Goal: Task Accomplishment & Management: Manage account settings

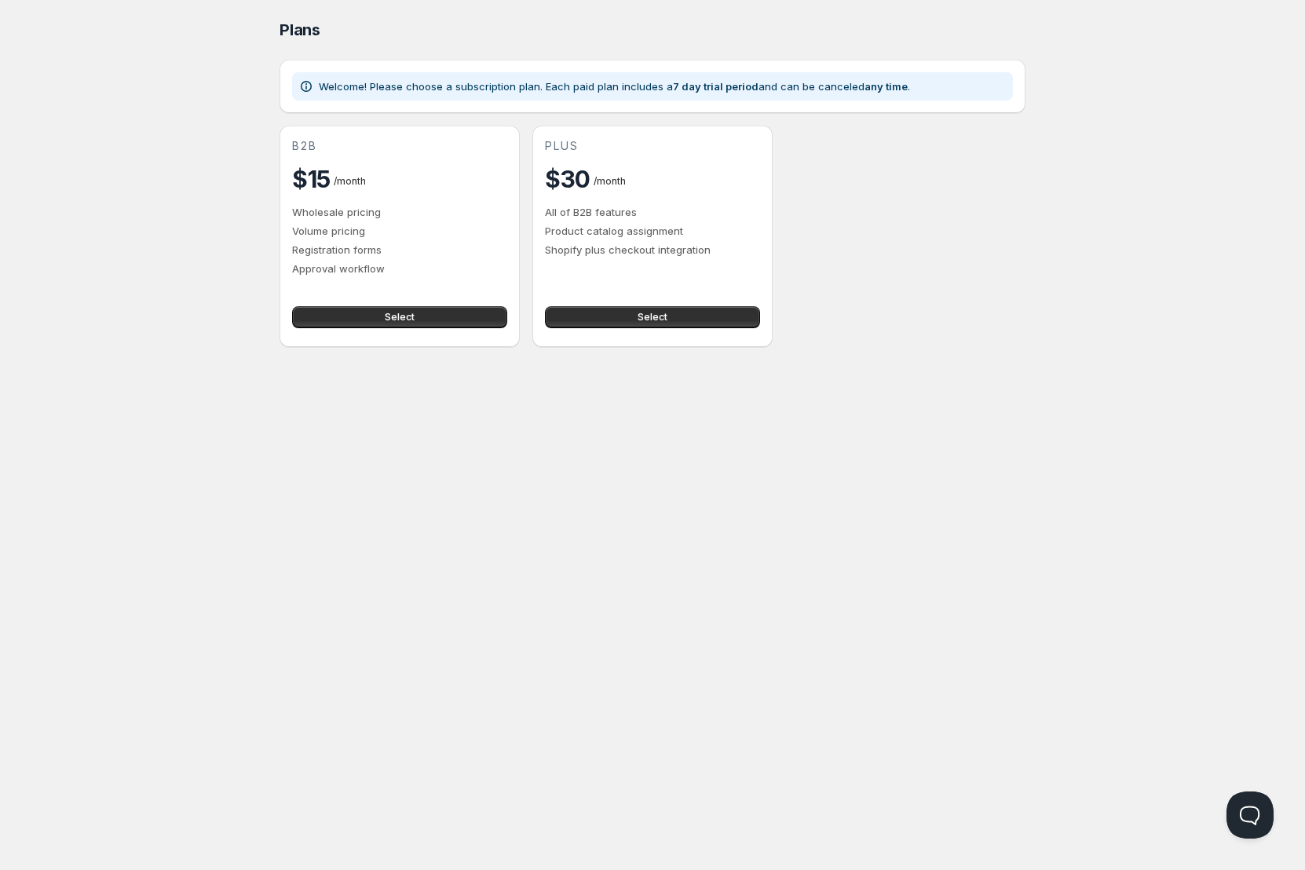
click at [403, 203] on div "b2b $15 / month Wholesale pricing Volume pricing Registration forms Approval wo…" at bounding box center [399, 207] width 215 height 138
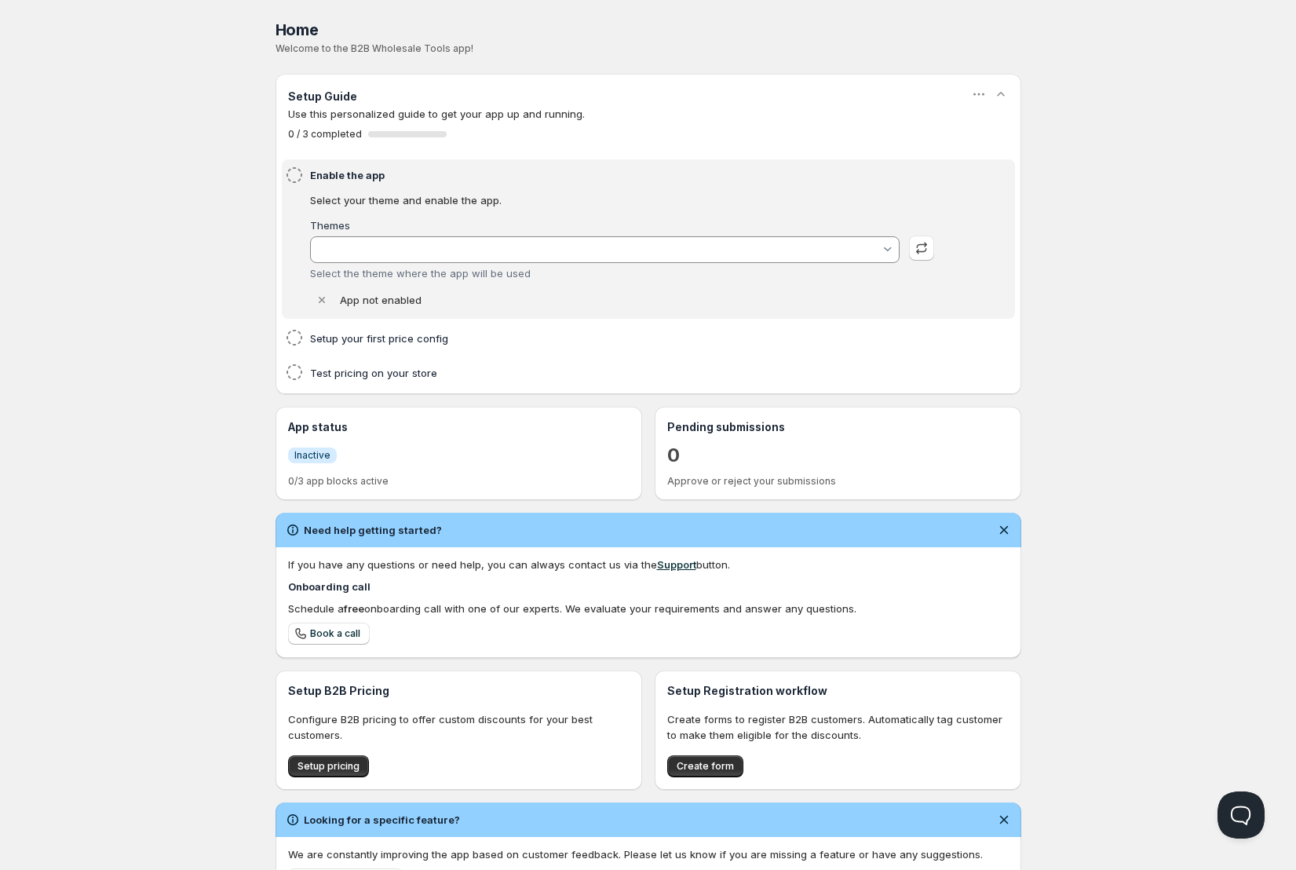
type input "Aktueller Shop | Dawn"
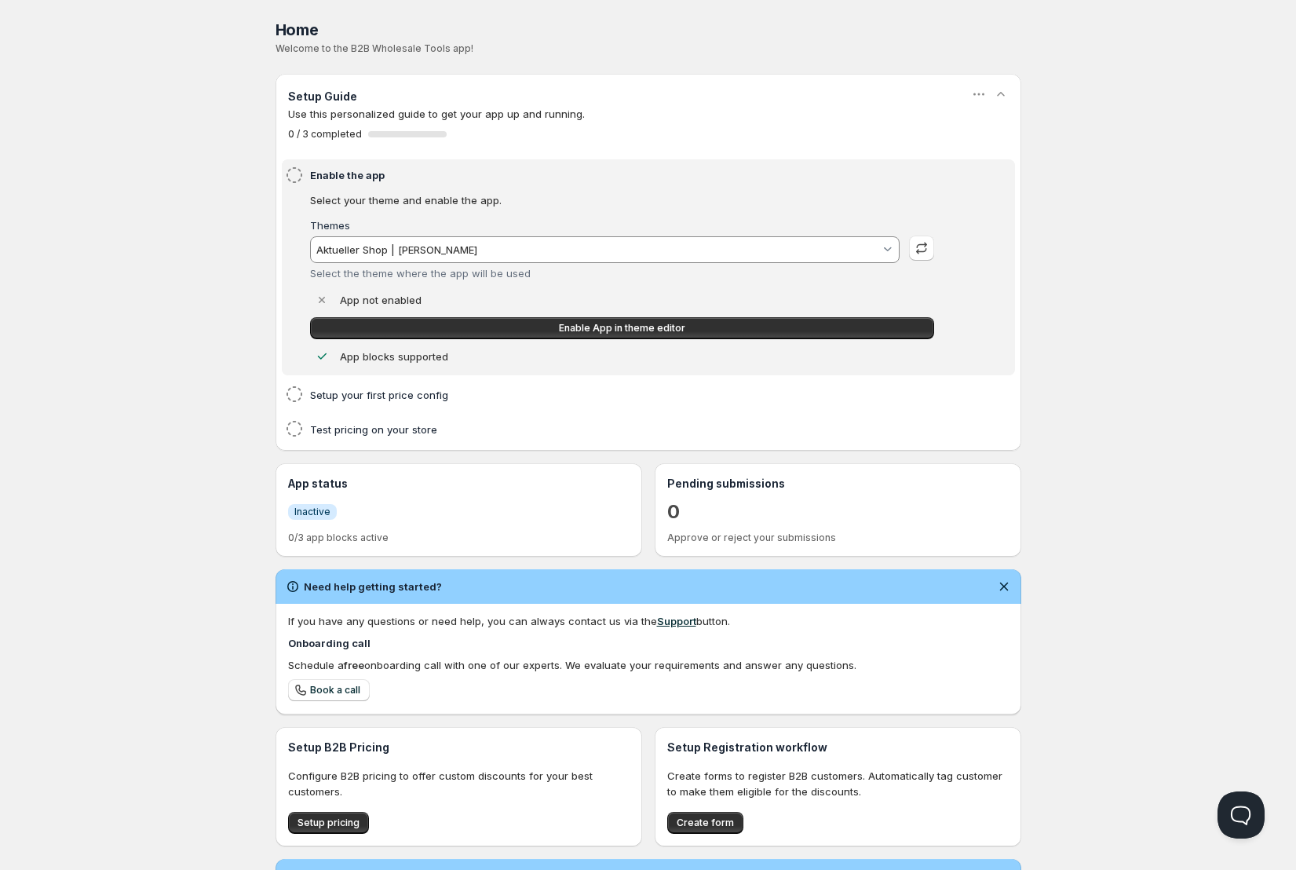
click at [297, 173] on icon at bounding box center [294, 175] width 19 height 19
click at [576, 331] on span "Enable App in theme editor" at bounding box center [622, 328] width 126 height 13
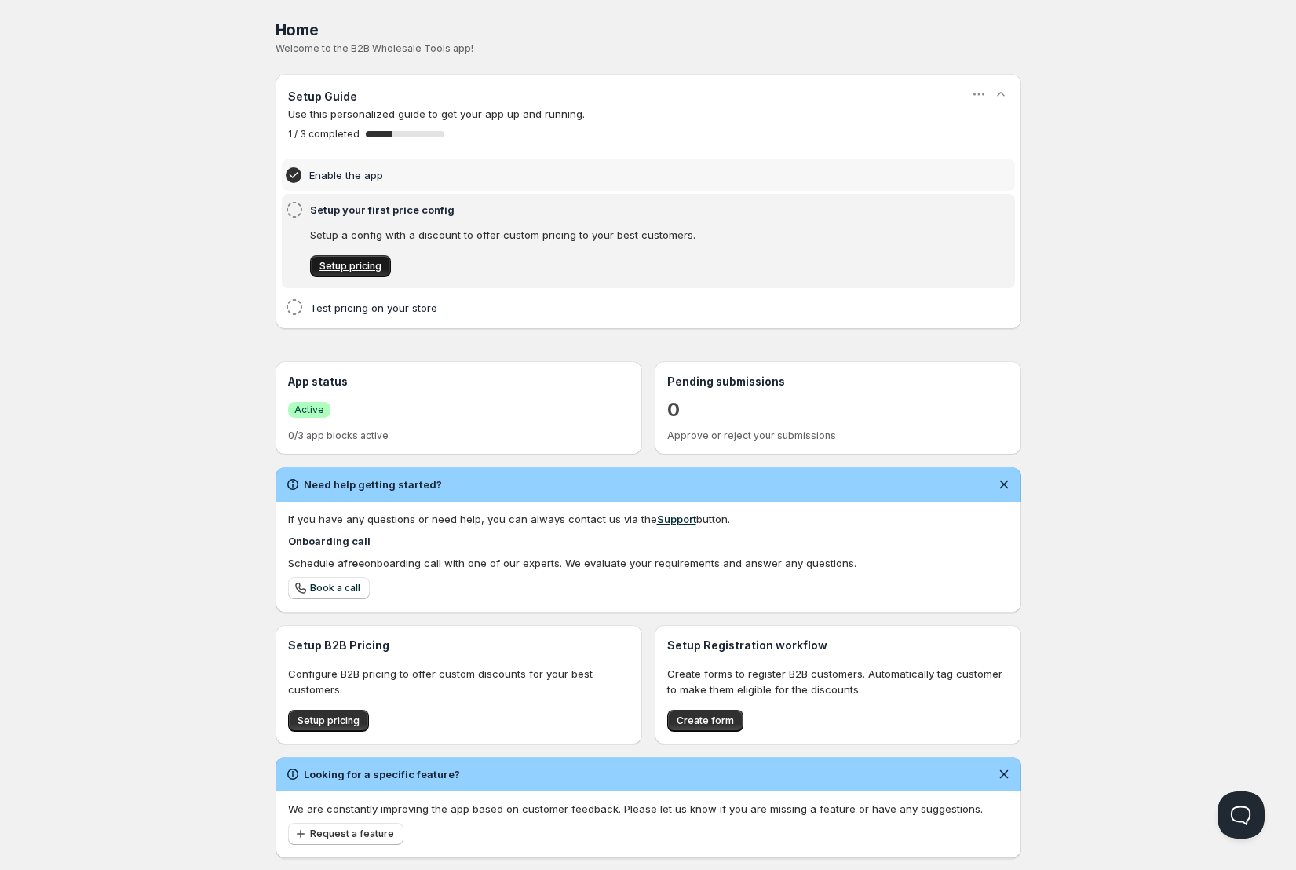
click at [363, 266] on span "Setup pricing" at bounding box center [351, 266] width 62 height 13
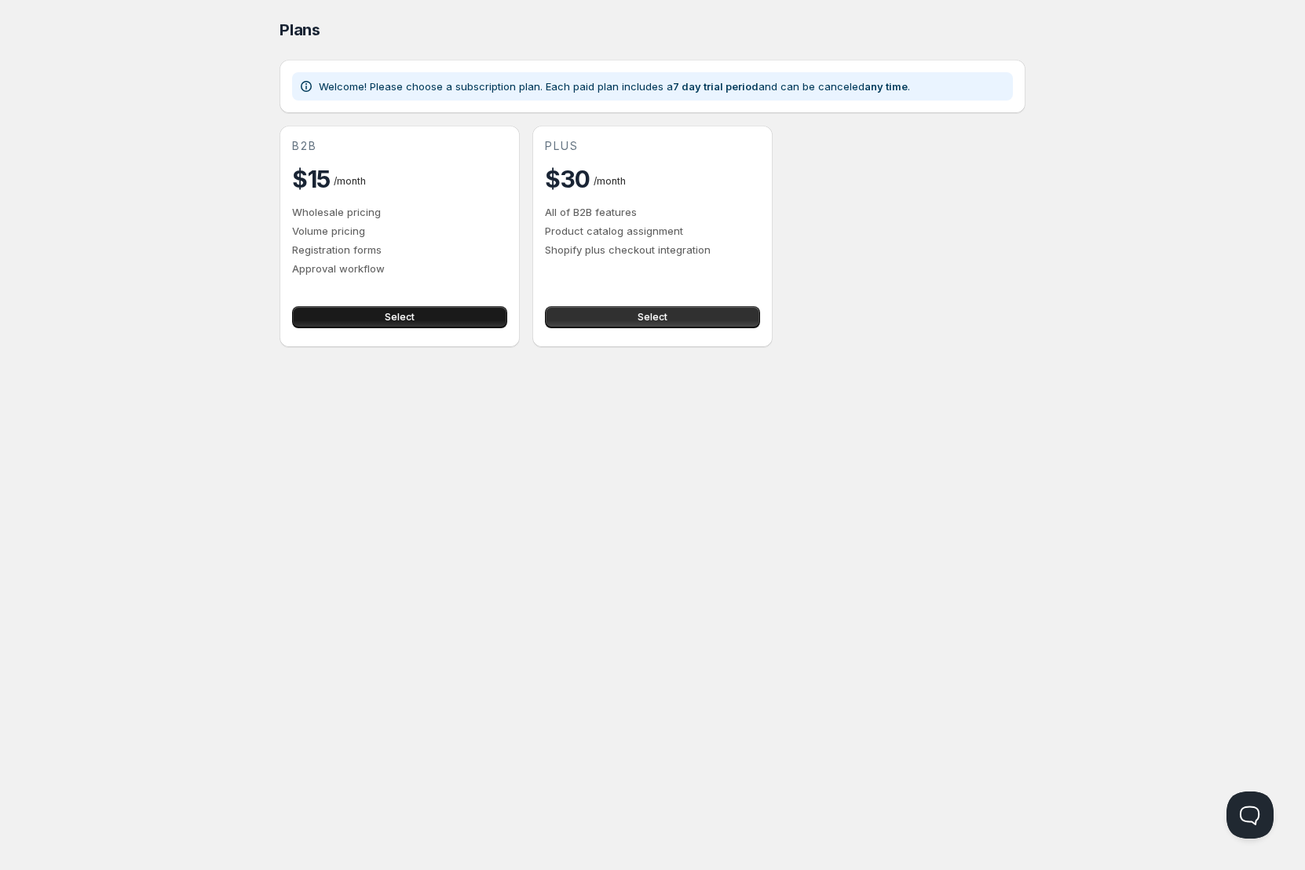
click at [357, 314] on button "Select" at bounding box center [399, 317] width 215 height 22
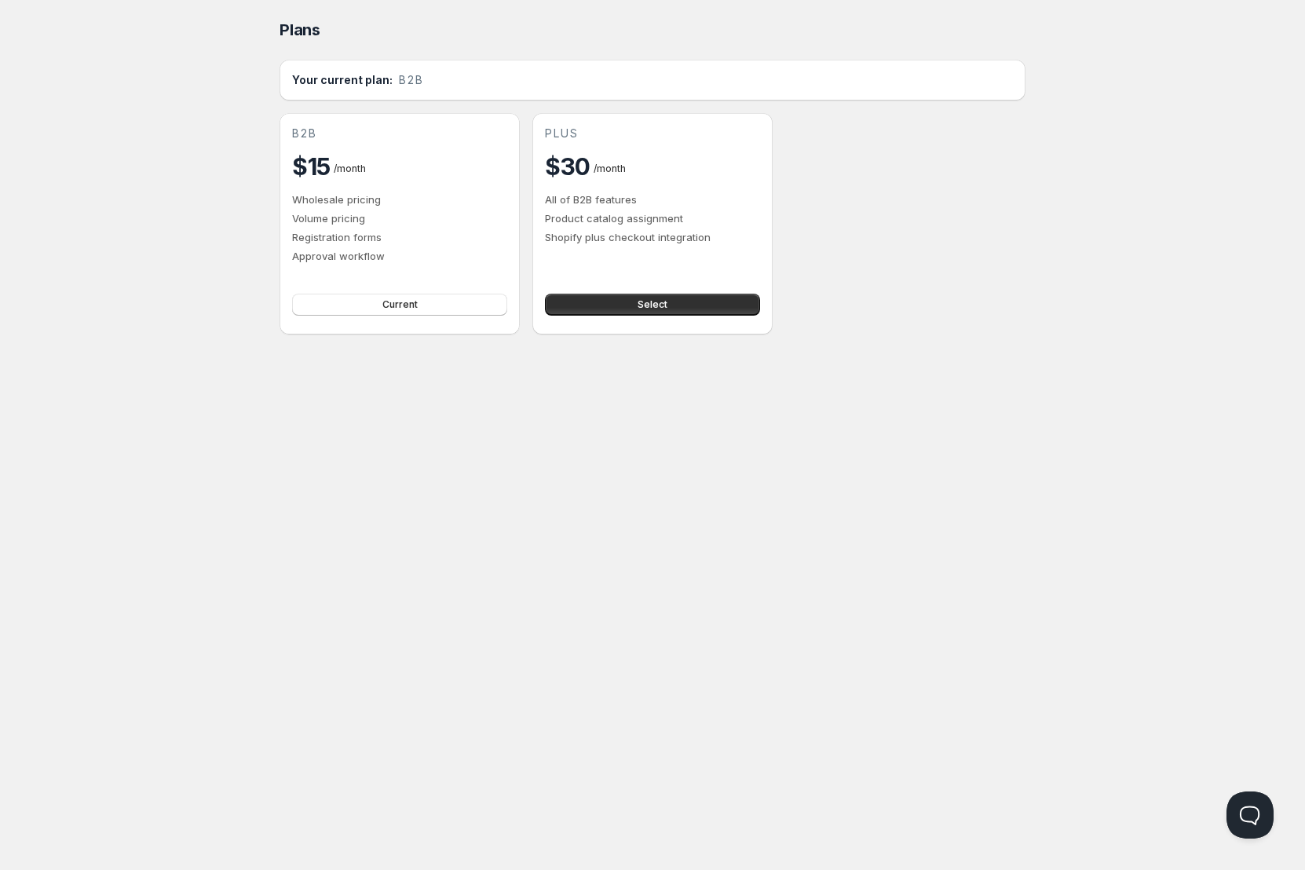
click at [160, 529] on div "Home Pricing Price lists Checkout Forms Submissions Settings Features Plans Pla…" at bounding box center [652, 435] width 1305 height 870
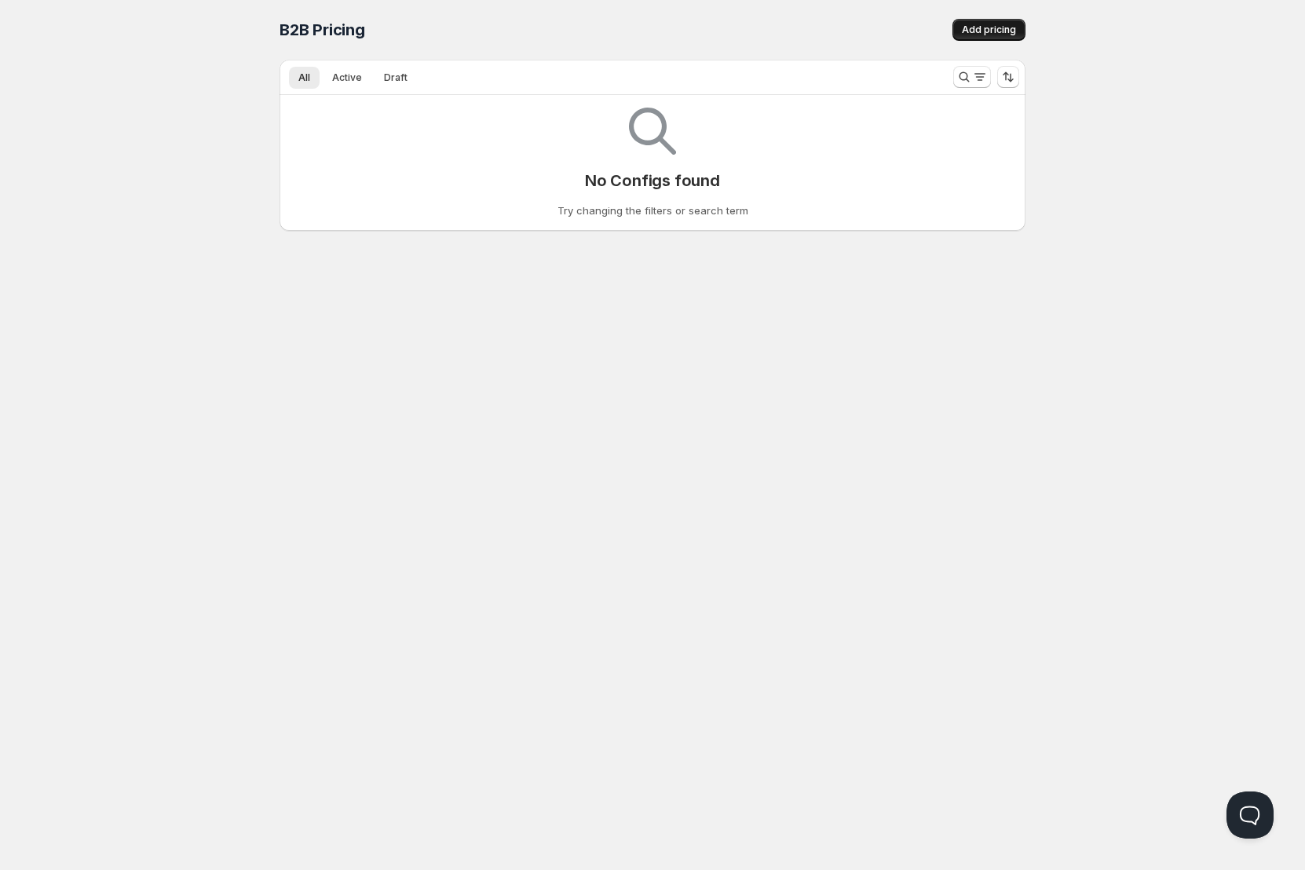
click at [988, 28] on span "Add pricing" at bounding box center [989, 30] width 54 height 13
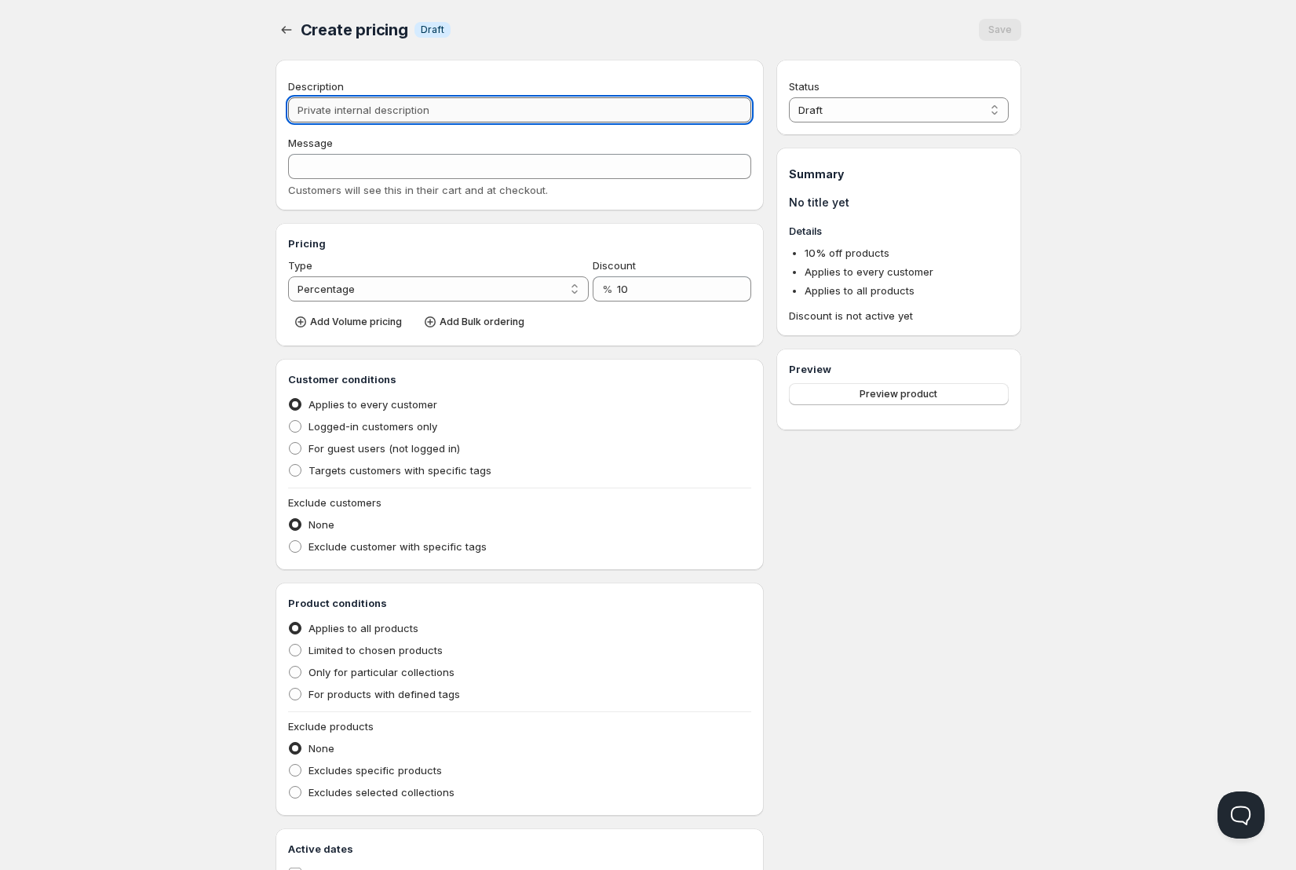
click at [495, 105] on input "Description" at bounding box center [520, 109] width 464 height 25
type input "T"
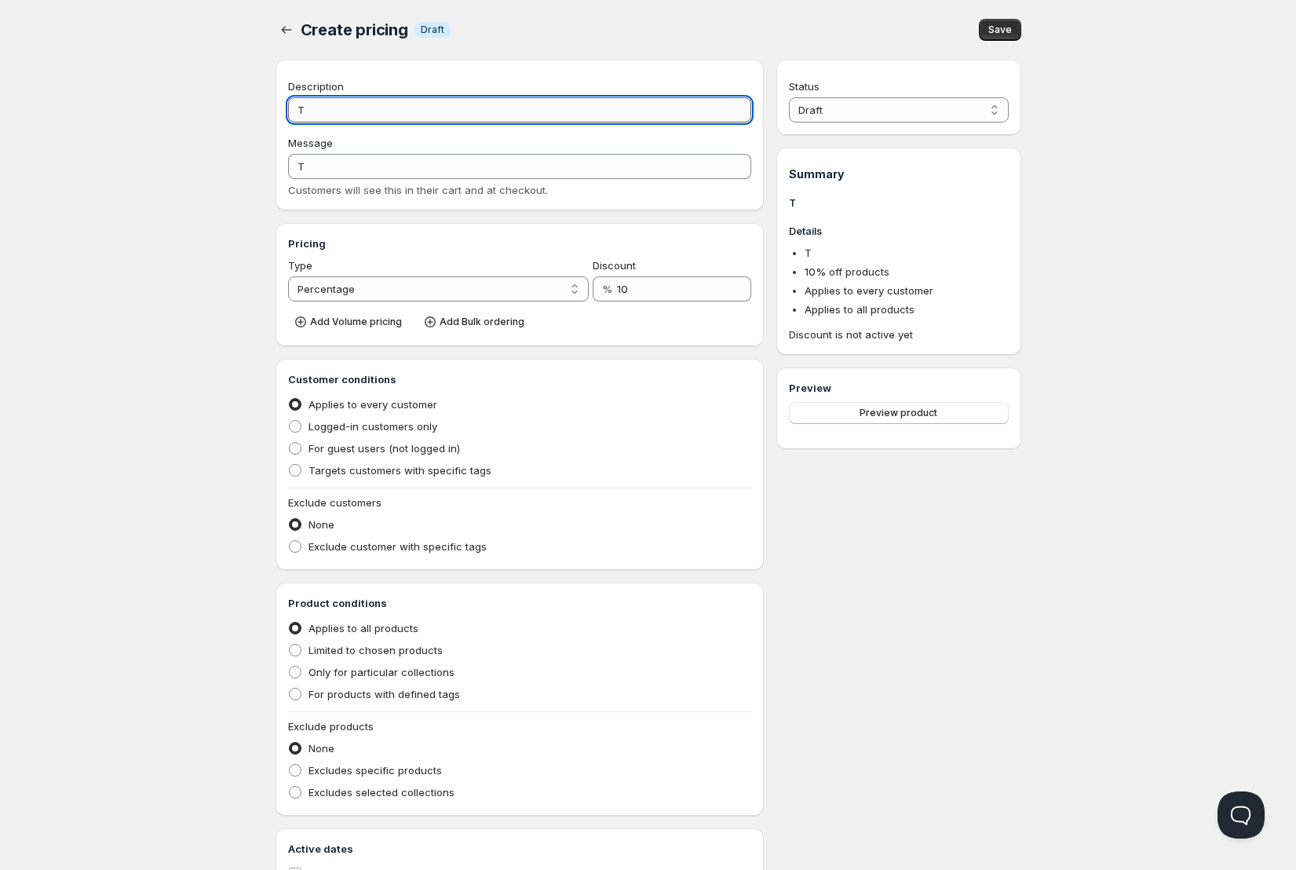
type input "Te"
type input "TE"
type input "Tes"
type input "TES"
type input "Test"
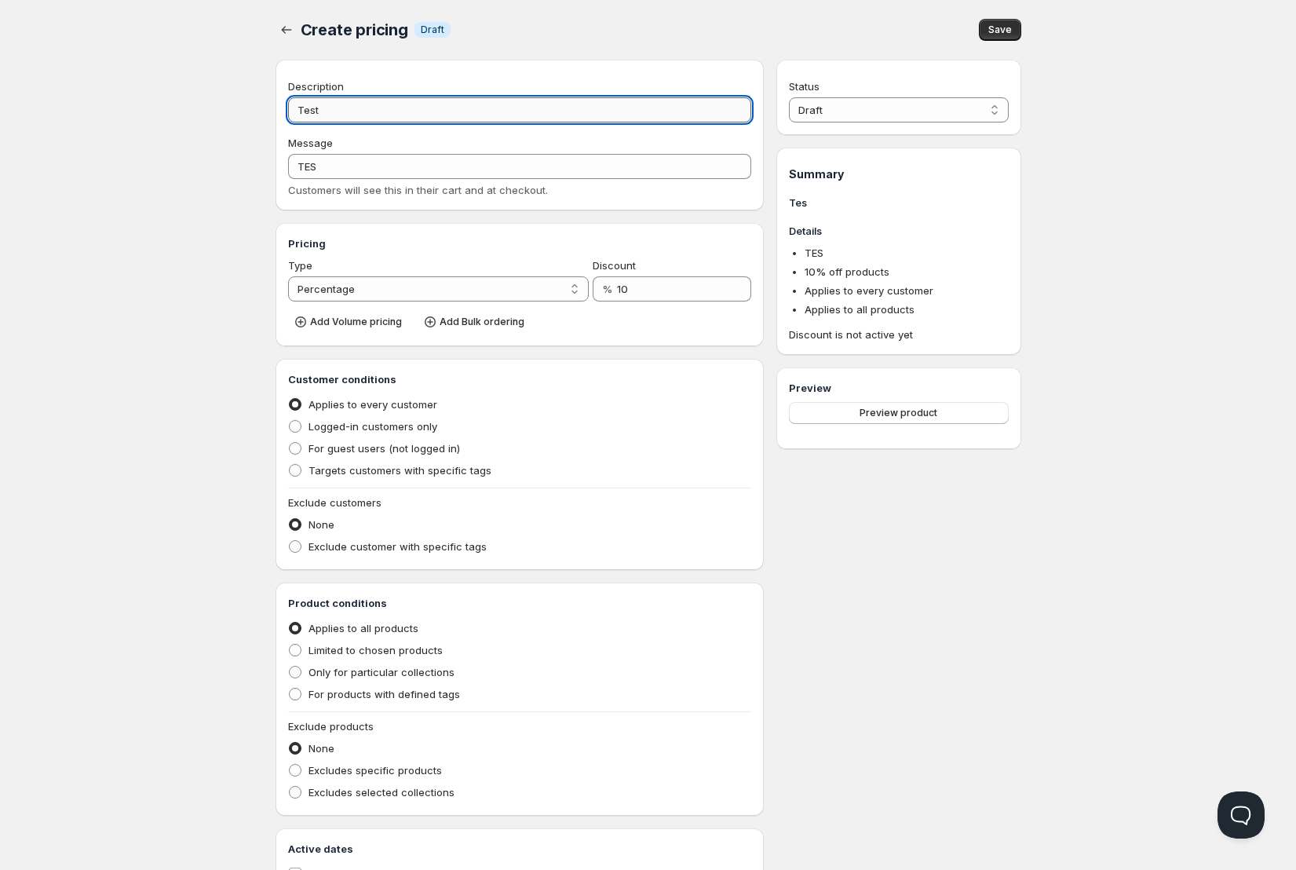
type input "TEST"
type input "Test"
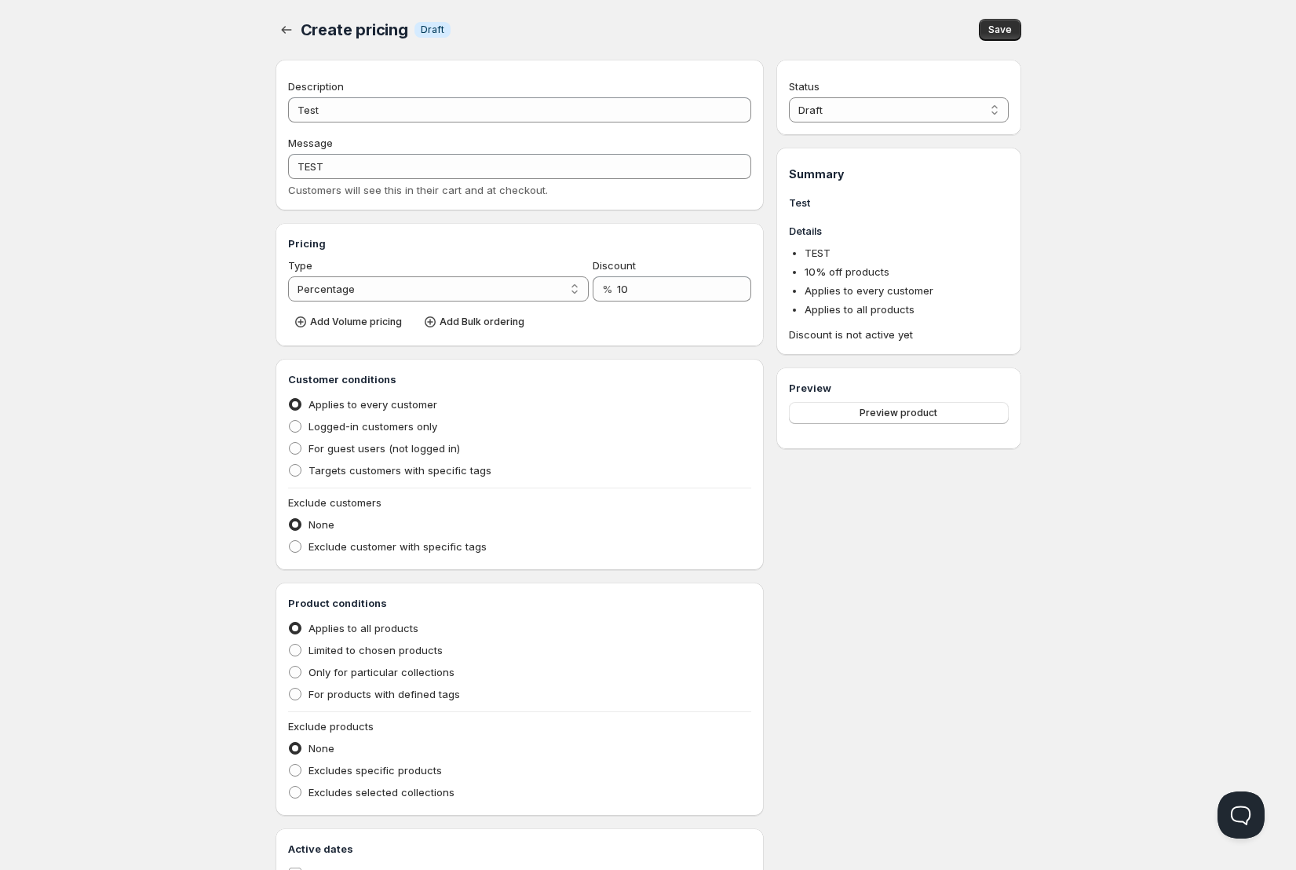
click at [434, 221] on div "Description Test Message TEST Customers will see this in their cart and at chec…" at bounding box center [520, 491] width 489 height 863
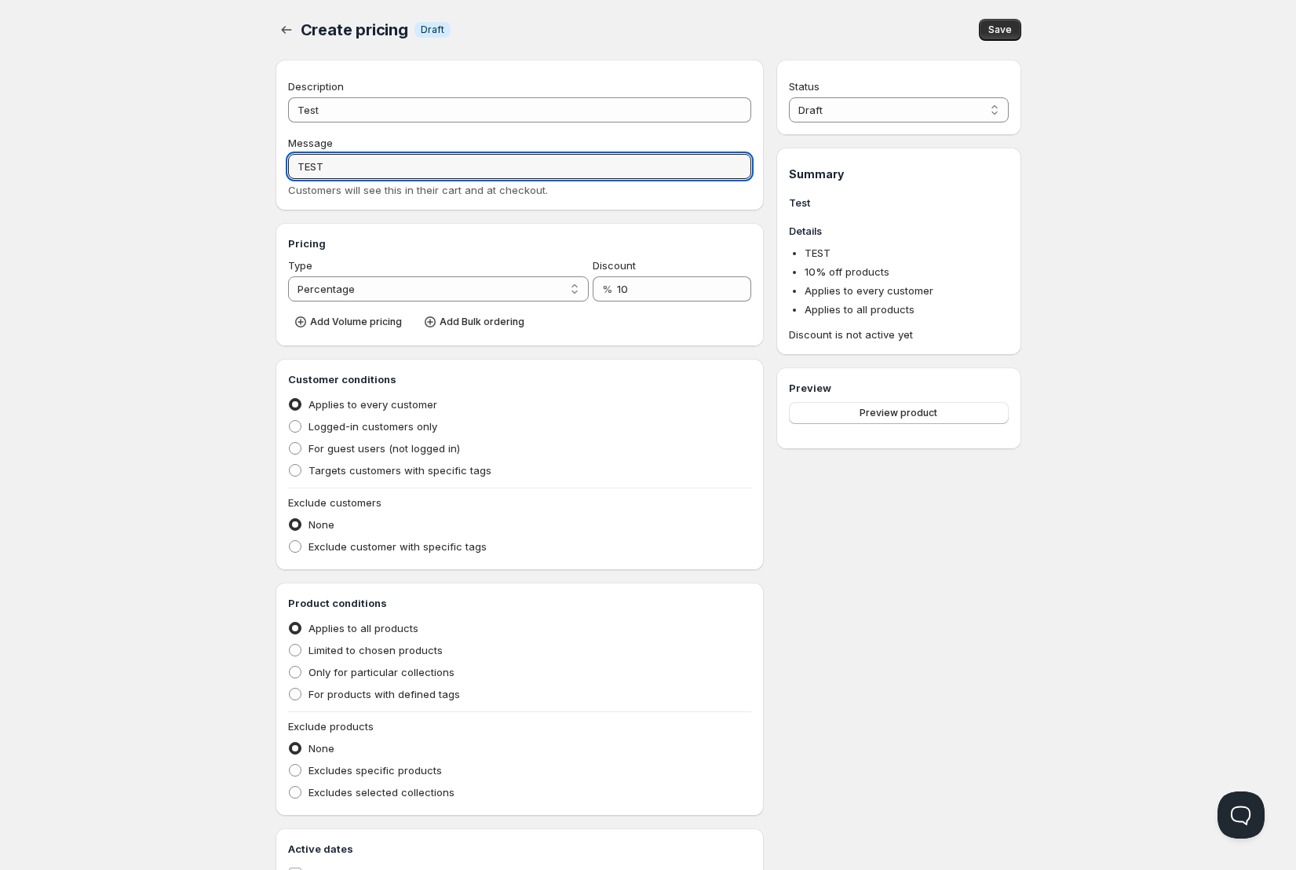
drag, startPoint x: 327, startPoint y: 169, endPoint x: 264, endPoint y: 166, distance: 62.8
click at [266, 166] on div "Create pricing. This page is ready Create pricing Info Draft Save Description T…" at bounding box center [648, 461] width 783 height 922
type input "Test"
click at [217, 345] on div "Home Pricing Price lists Checkout Forms Submissions Settings Features Plans Cre…" at bounding box center [648, 481] width 1296 height 962
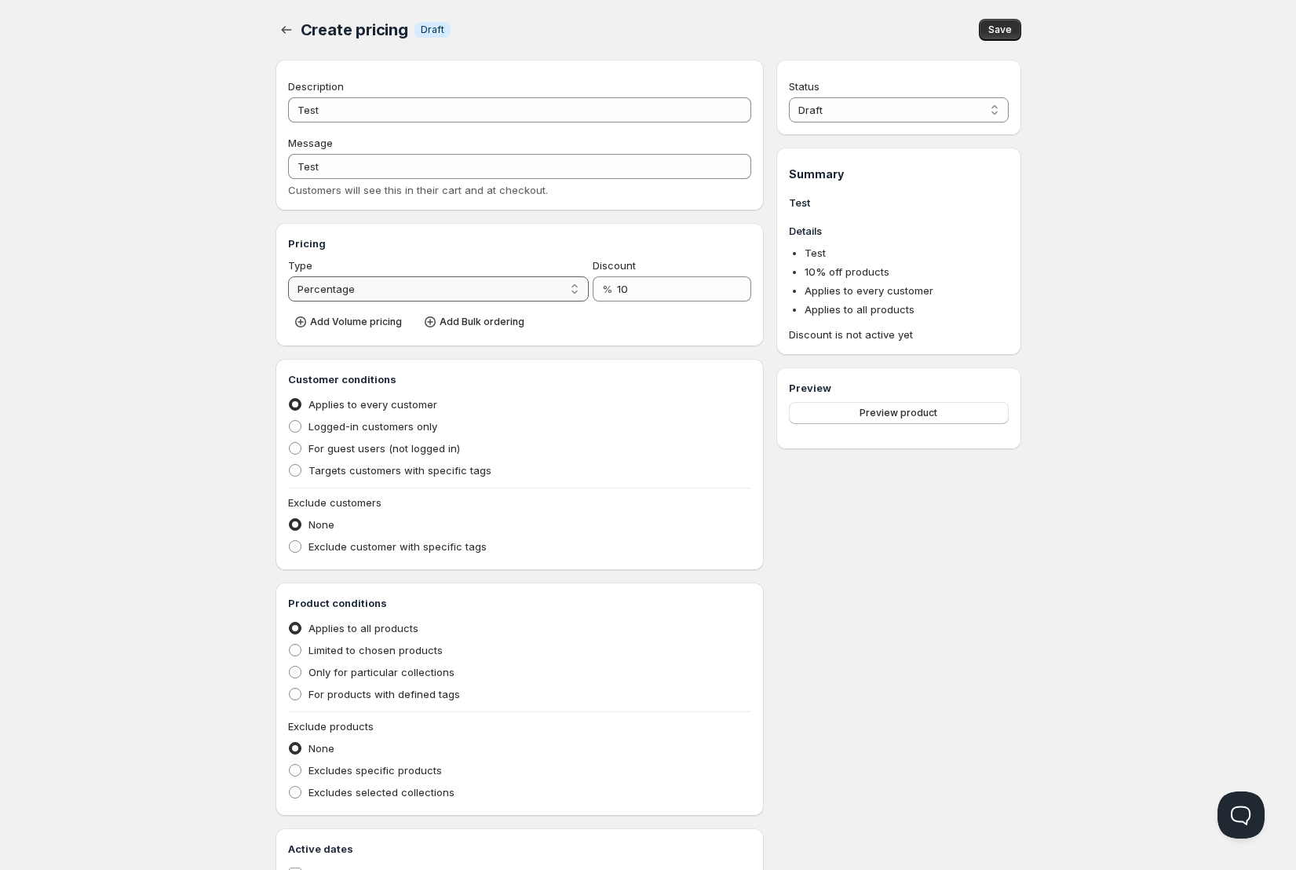
click at [352, 295] on select "Percentage Absolute" at bounding box center [438, 288] width 301 height 25
select select "2"
click at [288, 276] on select "Percentage Absolute" at bounding box center [438, 288] width 301 height 25
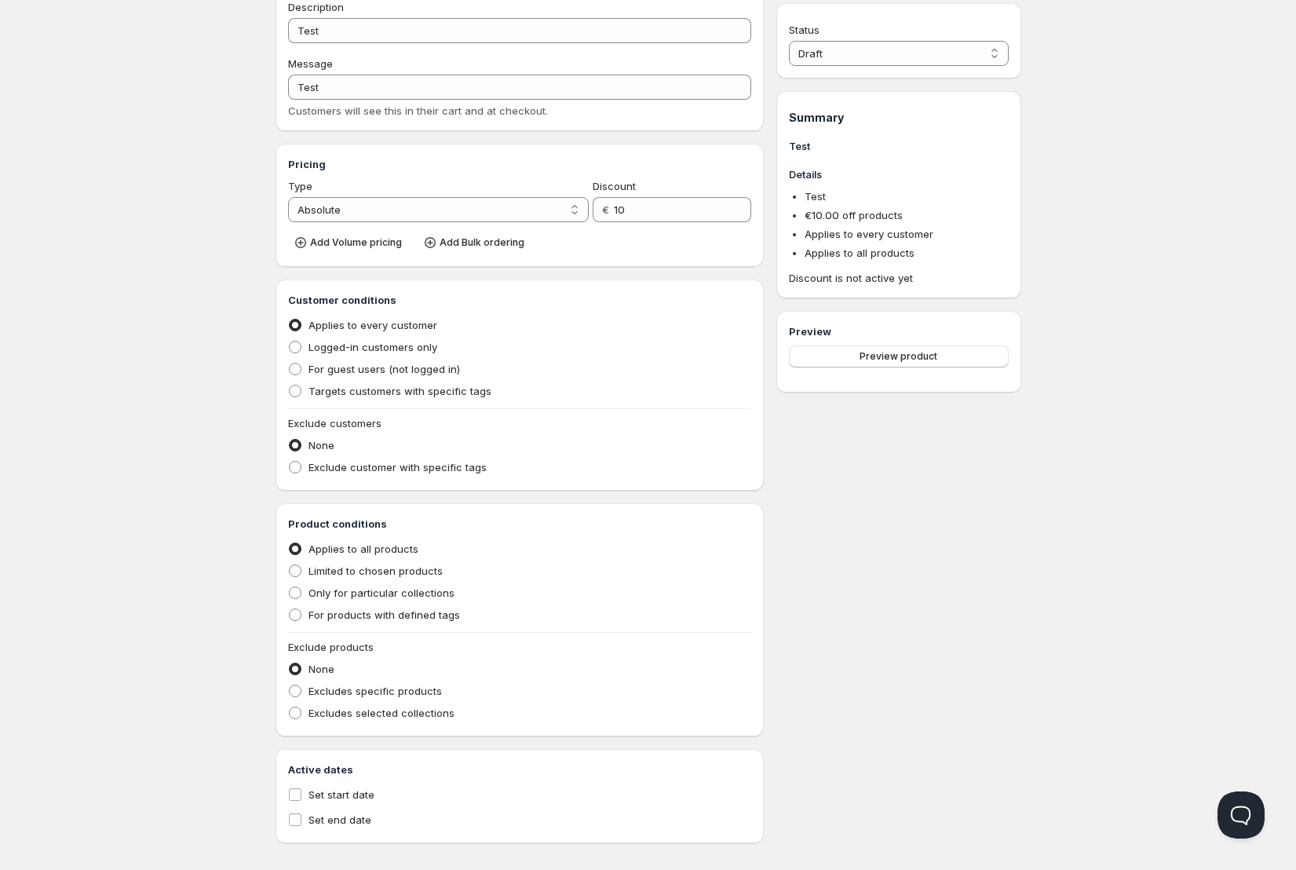
scroll to position [85, 0]
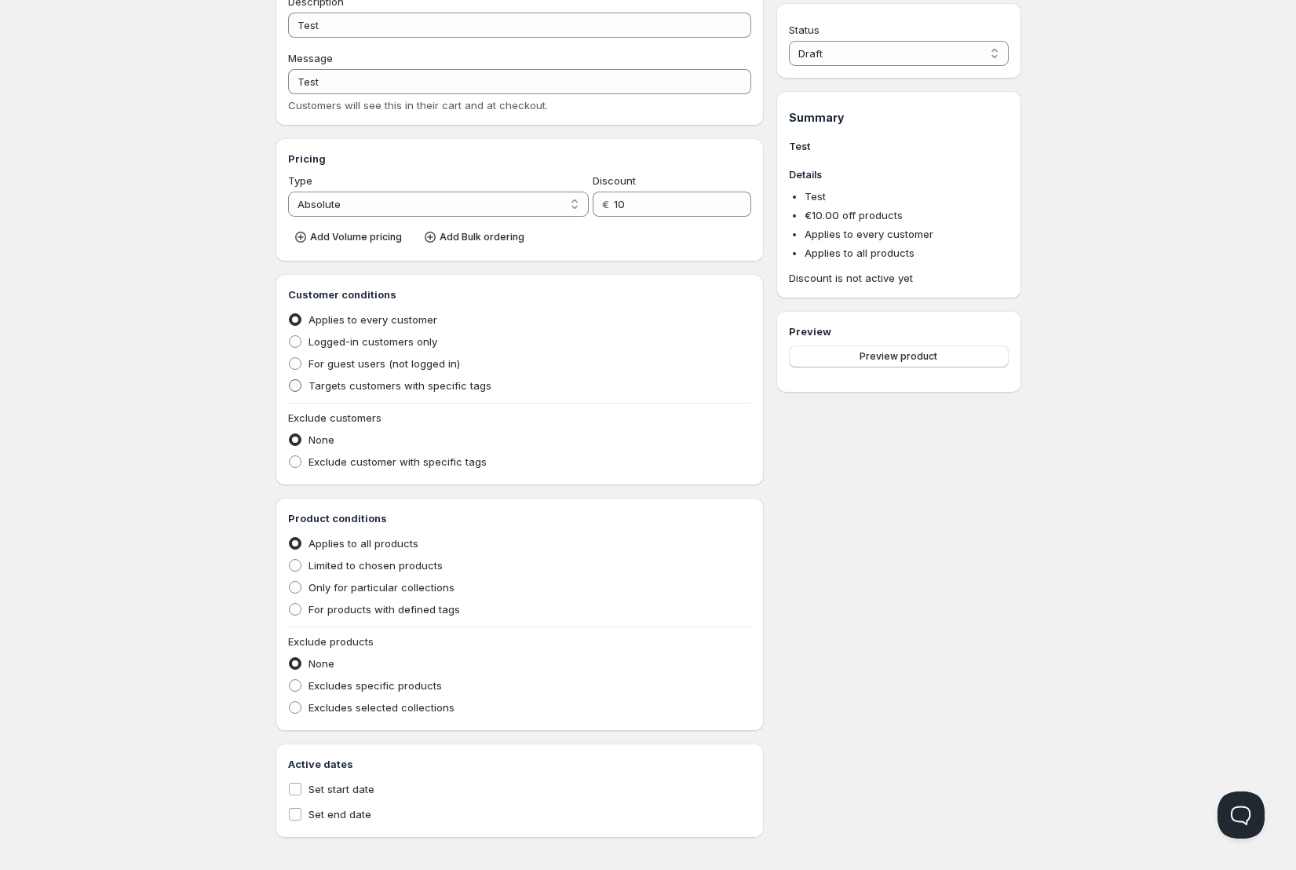
click at [296, 387] on span at bounding box center [295, 385] width 13 height 13
click at [290, 380] on input "Targets customers with specific tags" at bounding box center [289, 379] width 1 height 1
radio input "true"
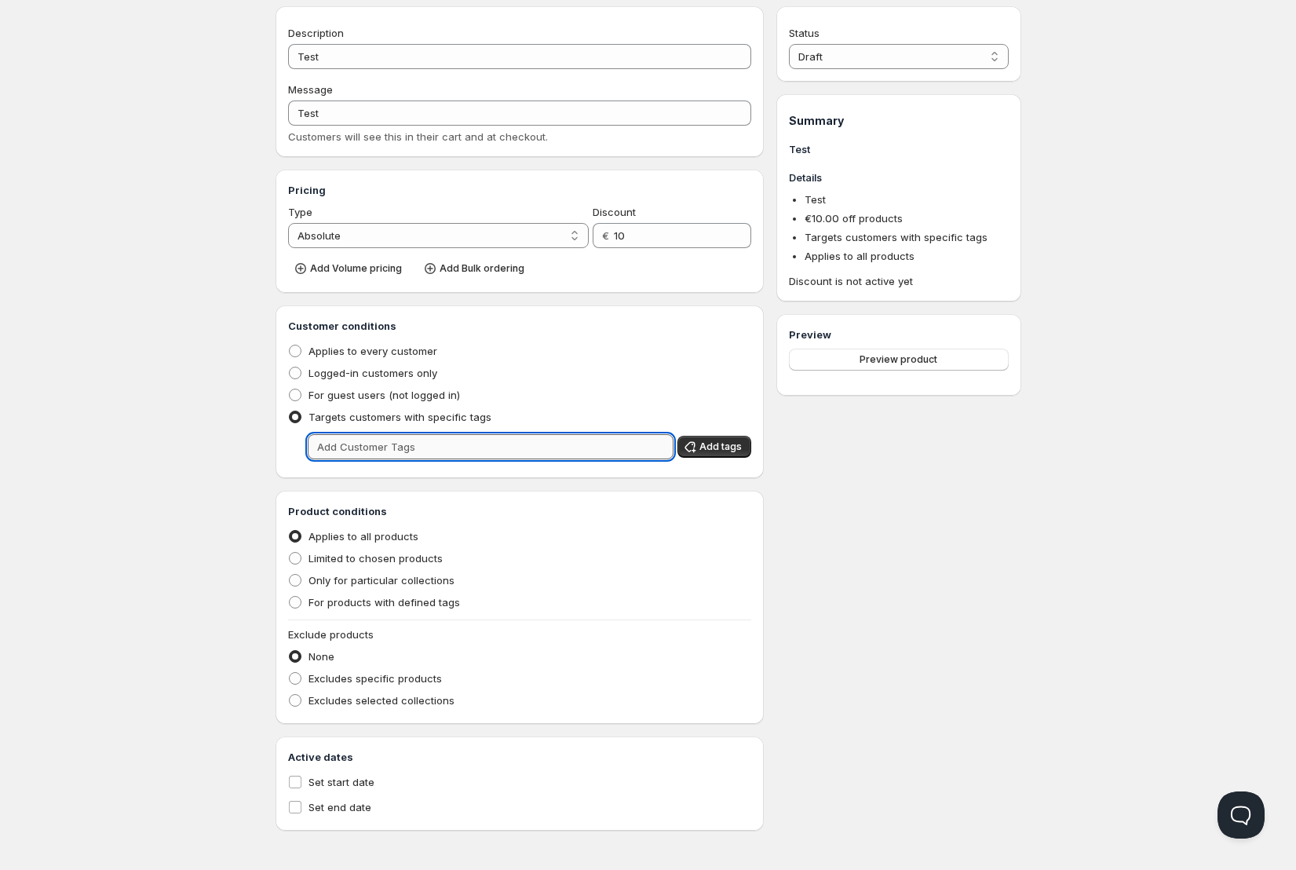
click at [330, 447] on input "text" at bounding box center [491, 446] width 367 height 25
click at [484, 453] on input "text" at bounding box center [491, 446] width 367 height 25
type input "M"
click at [296, 560] on span at bounding box center [295, 558] width 13 height 13
click at [290, 553] on input "Limited to chosen products" at bounding box center [289, 552] width 1 height 1
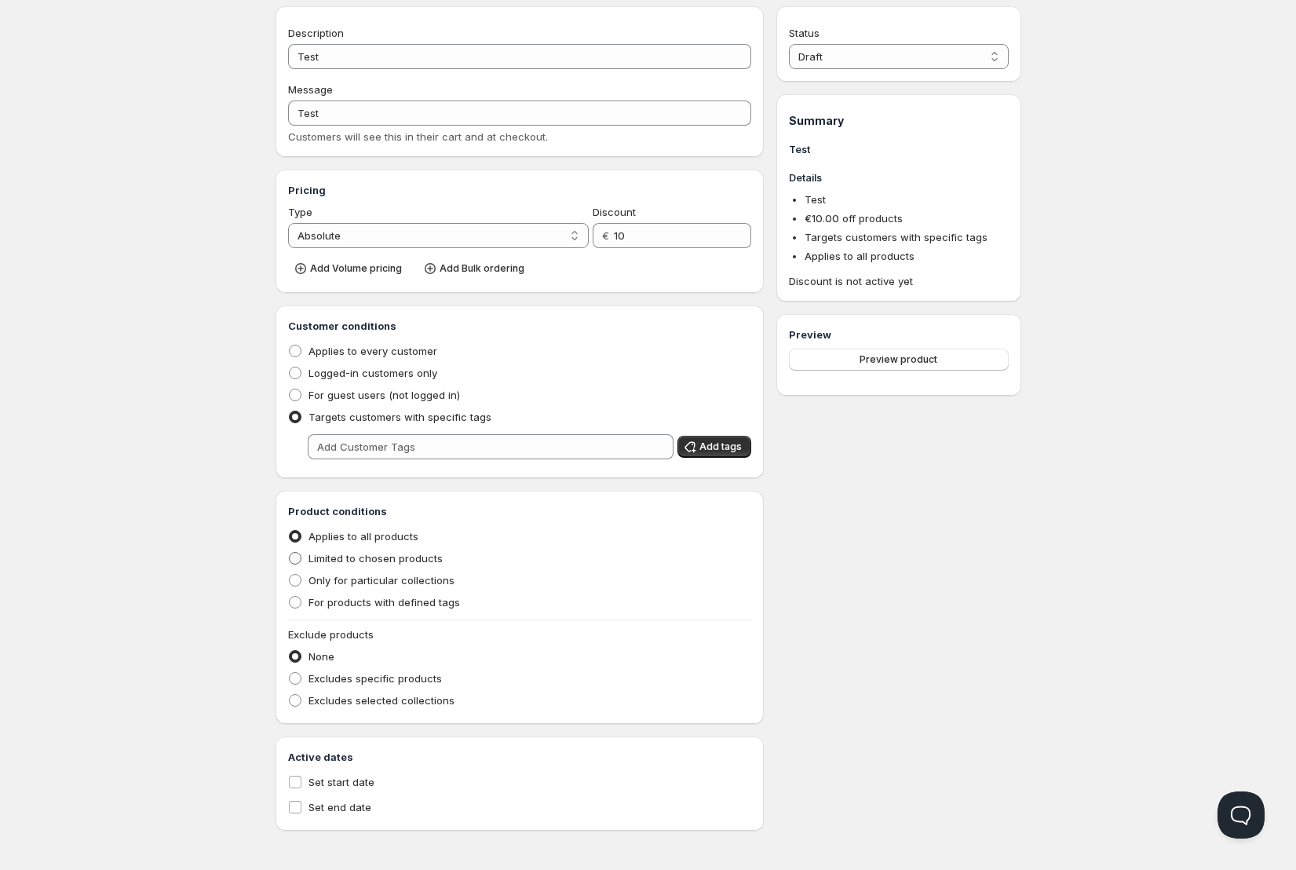
radio input "true"
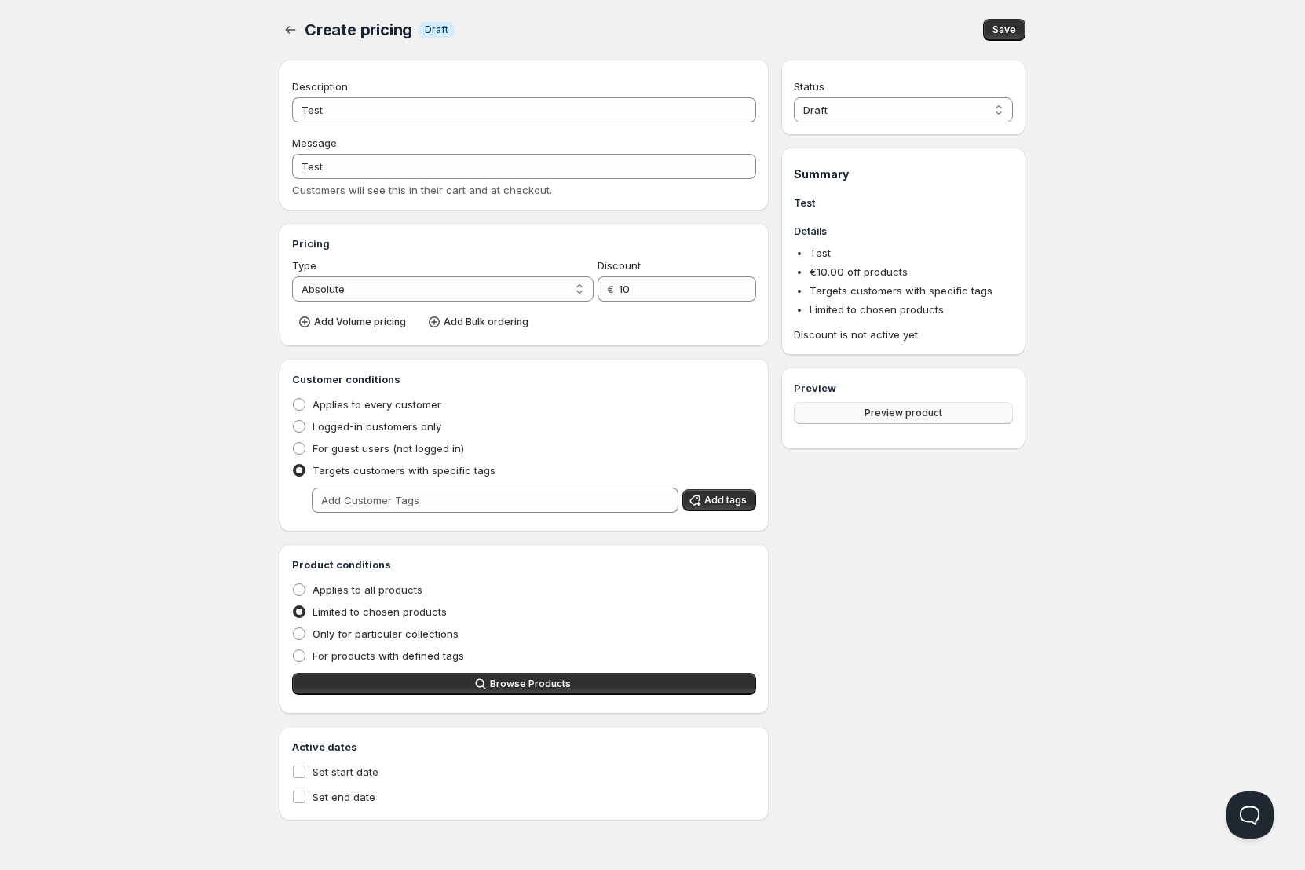
click at [874, 413] on span "Preview product" at bounding box center [903, 413] width 78 height 13
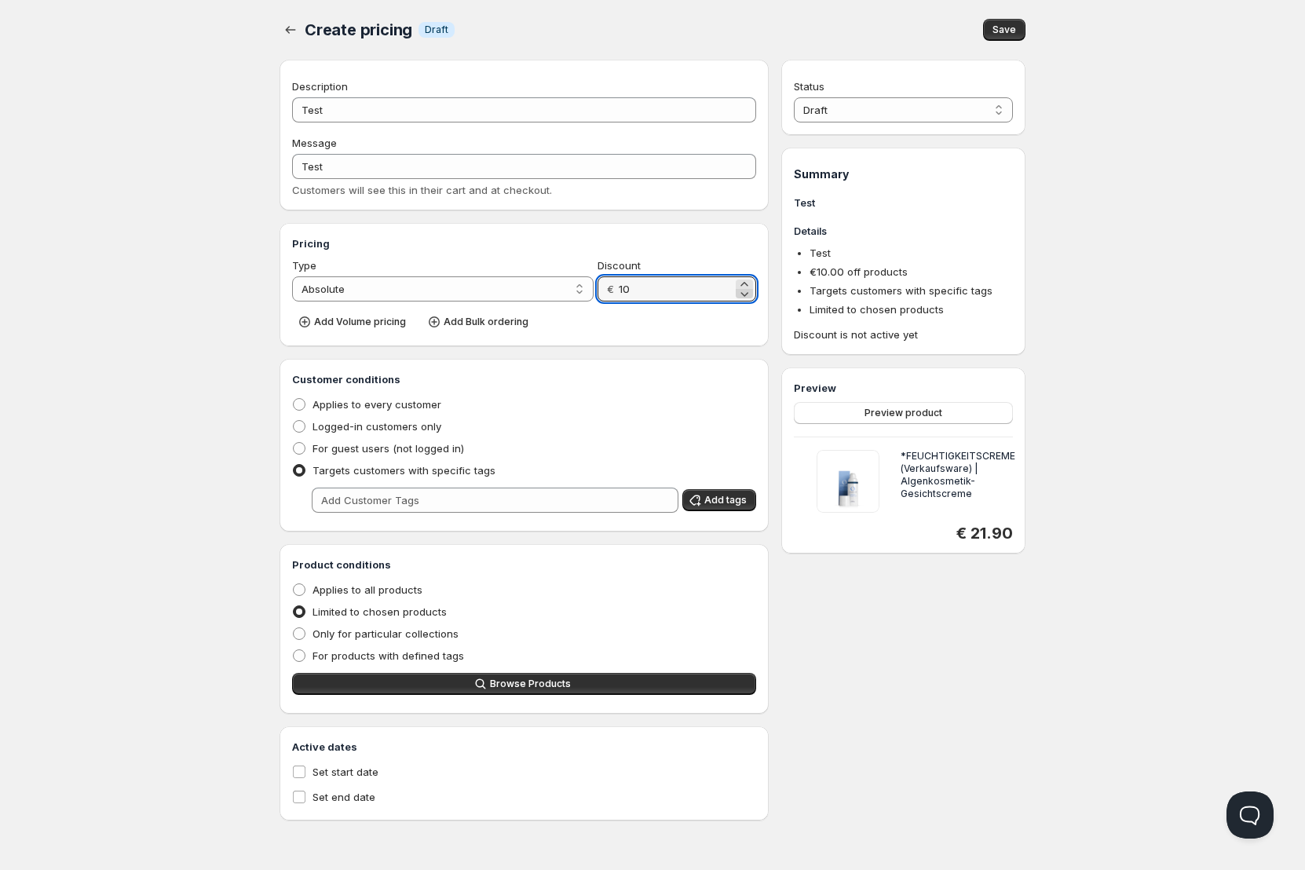
click at [746, 286] on icon at bounding box center [744, 294] width 16 height 16
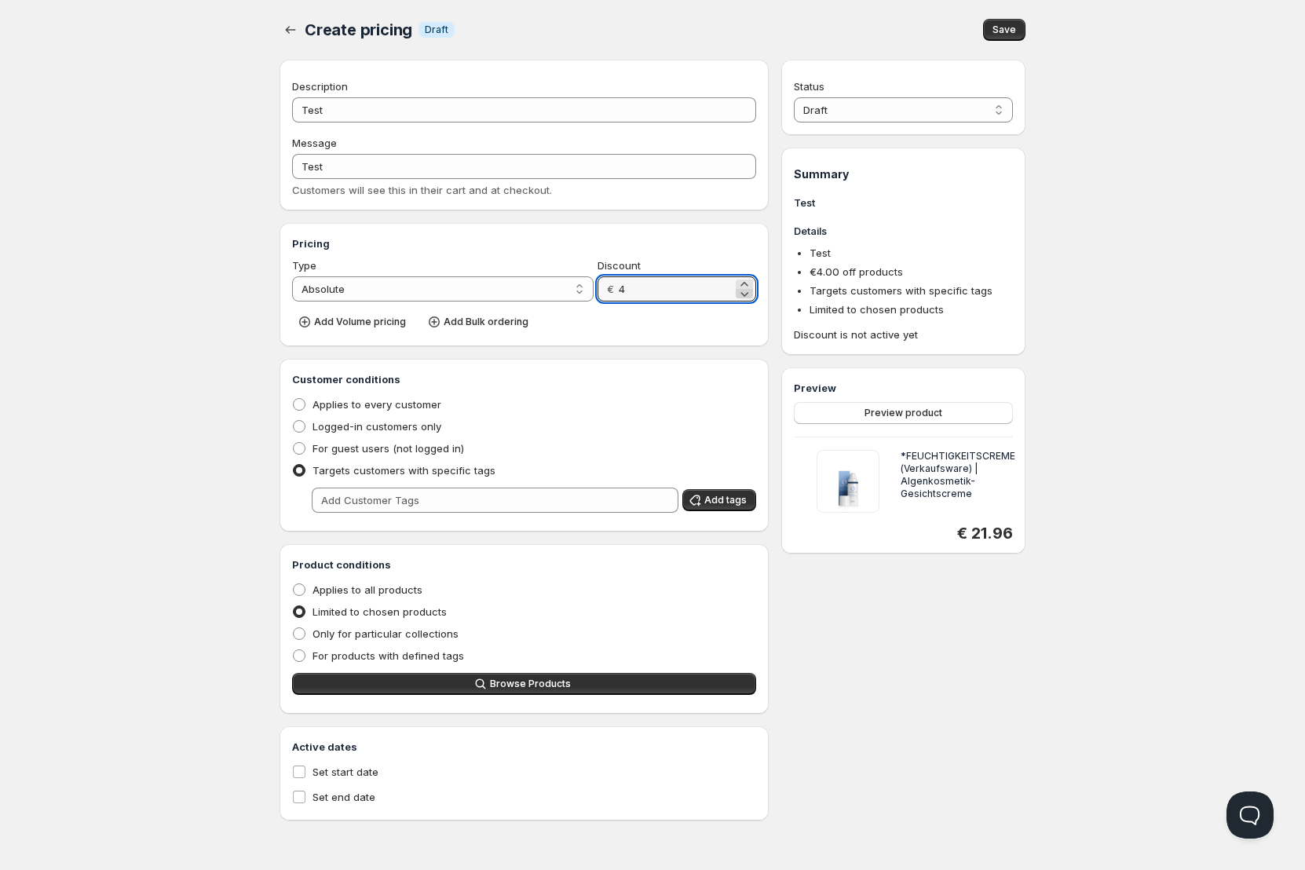
click at [746, 286] on icon at bounding box center [744, 294] width 16 height 16
type input "0"
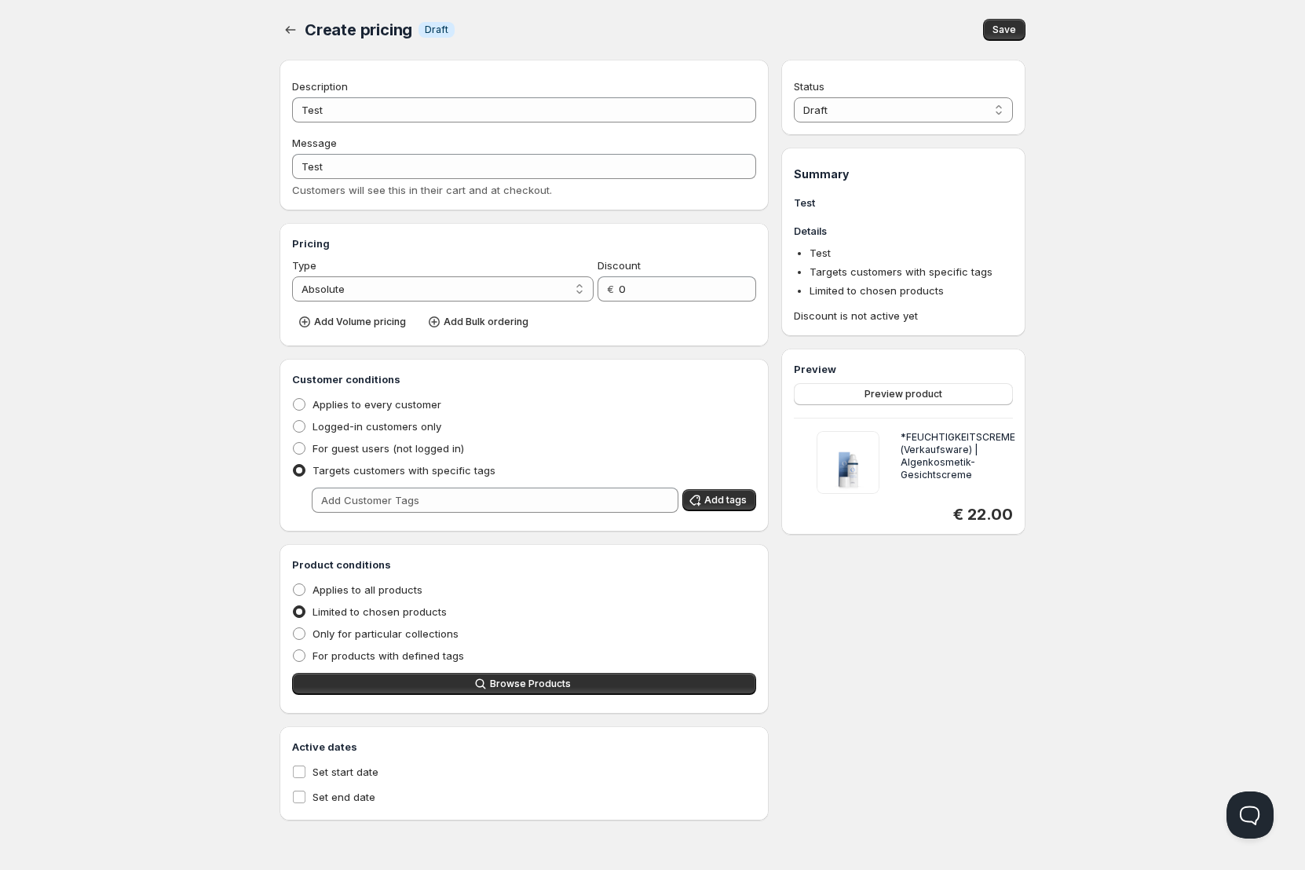
click at [733, 246] on h3 "Pricing" at bounding box center [524, 244] width 464 height 16
click at [485, 298] on select "Percentage Absolute" at bounding box center [442, 288] width 301 height 25
select select "1"
click at [292, 276] on select "Percentage Absolute" at bounding box center [442, 288] width 301 height 25
click at [659, 296] on input "0" at bounding box center [677, 288] width 111 height 25
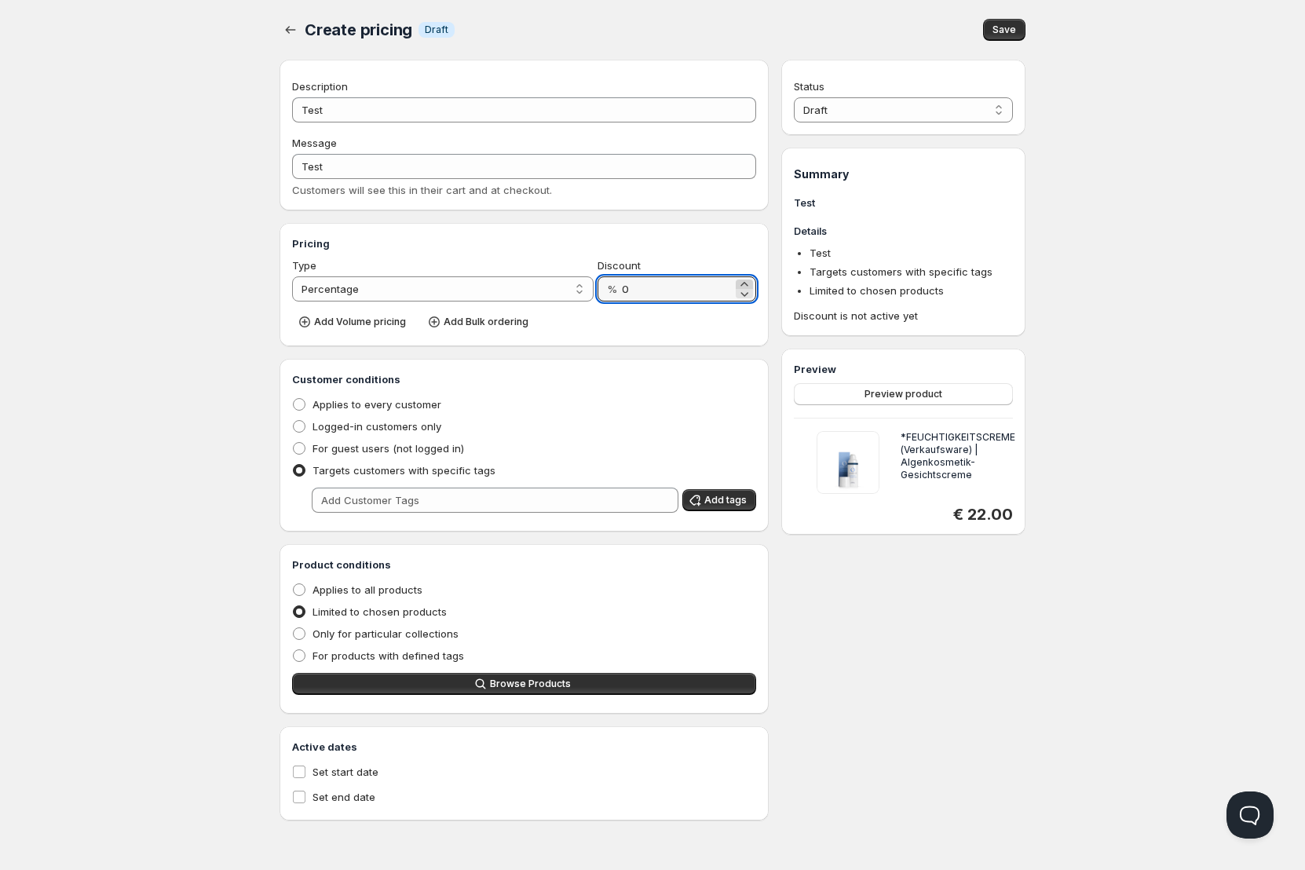
click at [744, 283] on icon at bounding box center [743, 284] width 7 height 4
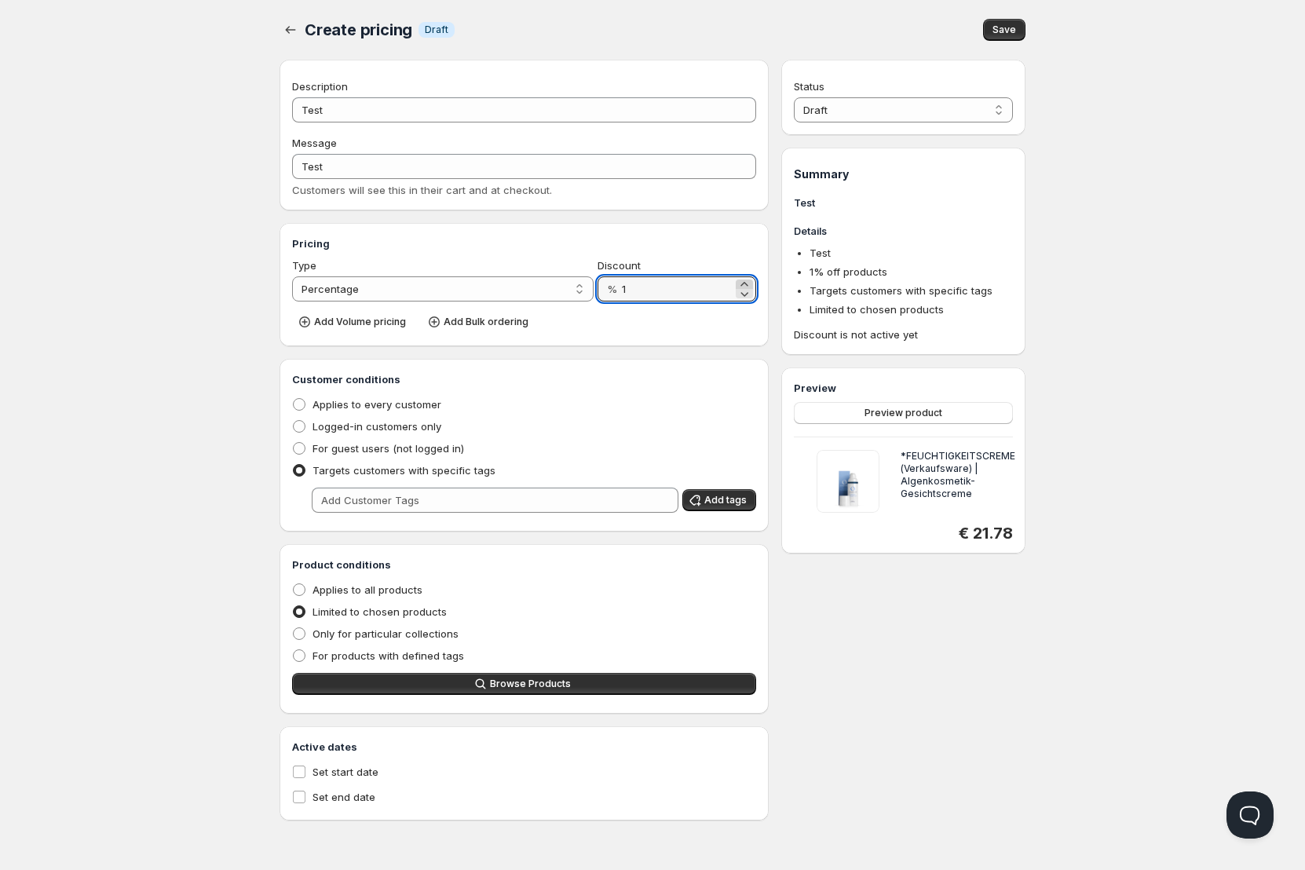
click at [747, 283] on icon at bounding box center [744, 284] width 16 height 16
type input "3"
click at [228, 488] on div "Home Pricing Price lists Checkout Forms Submissions Settings Features Plans Cre…" at bounding box center [652, 435] width 1305 height 870
click at [431, 322] on icon "button" at bounding box center [434, 322] width 6 height 6
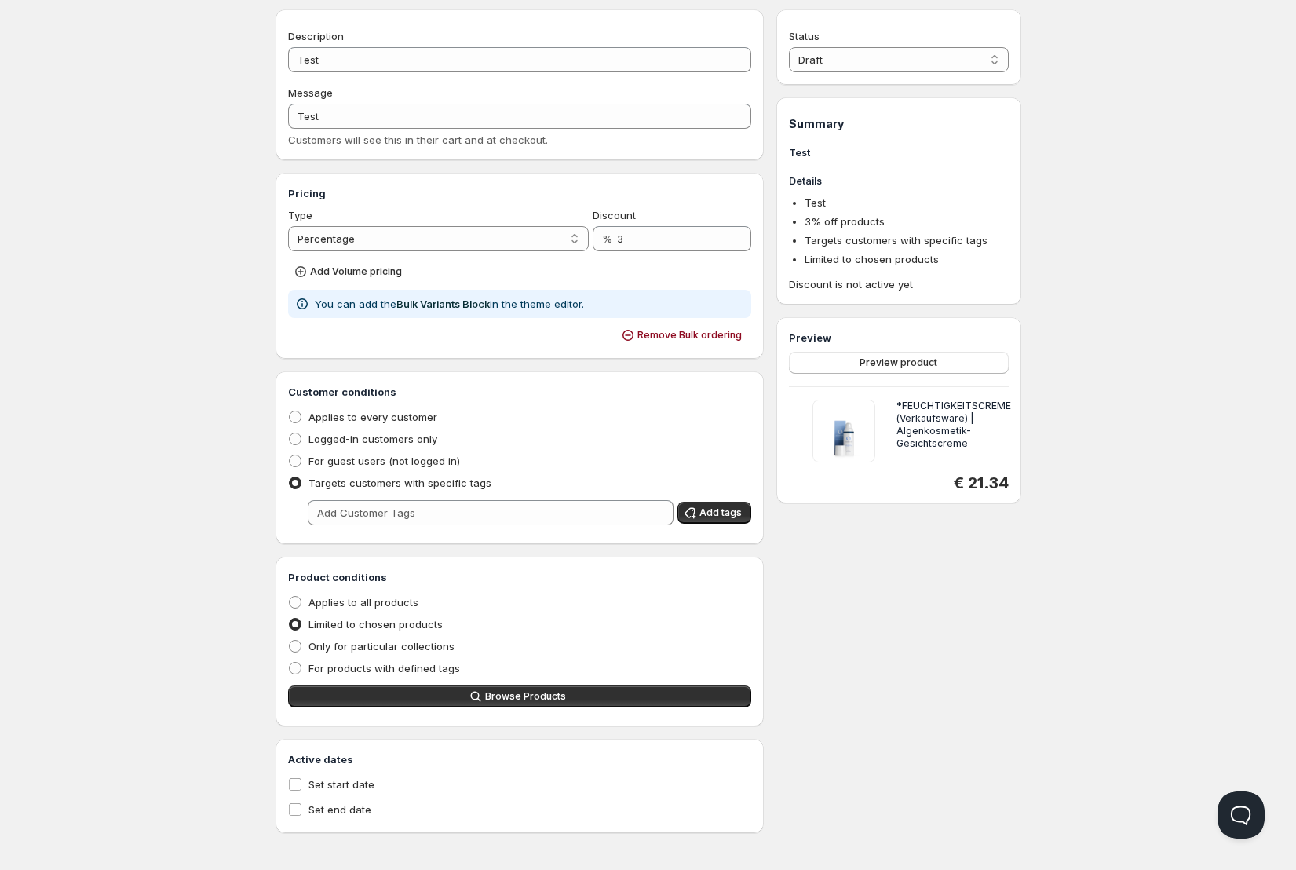
scroll to position [53, 0]
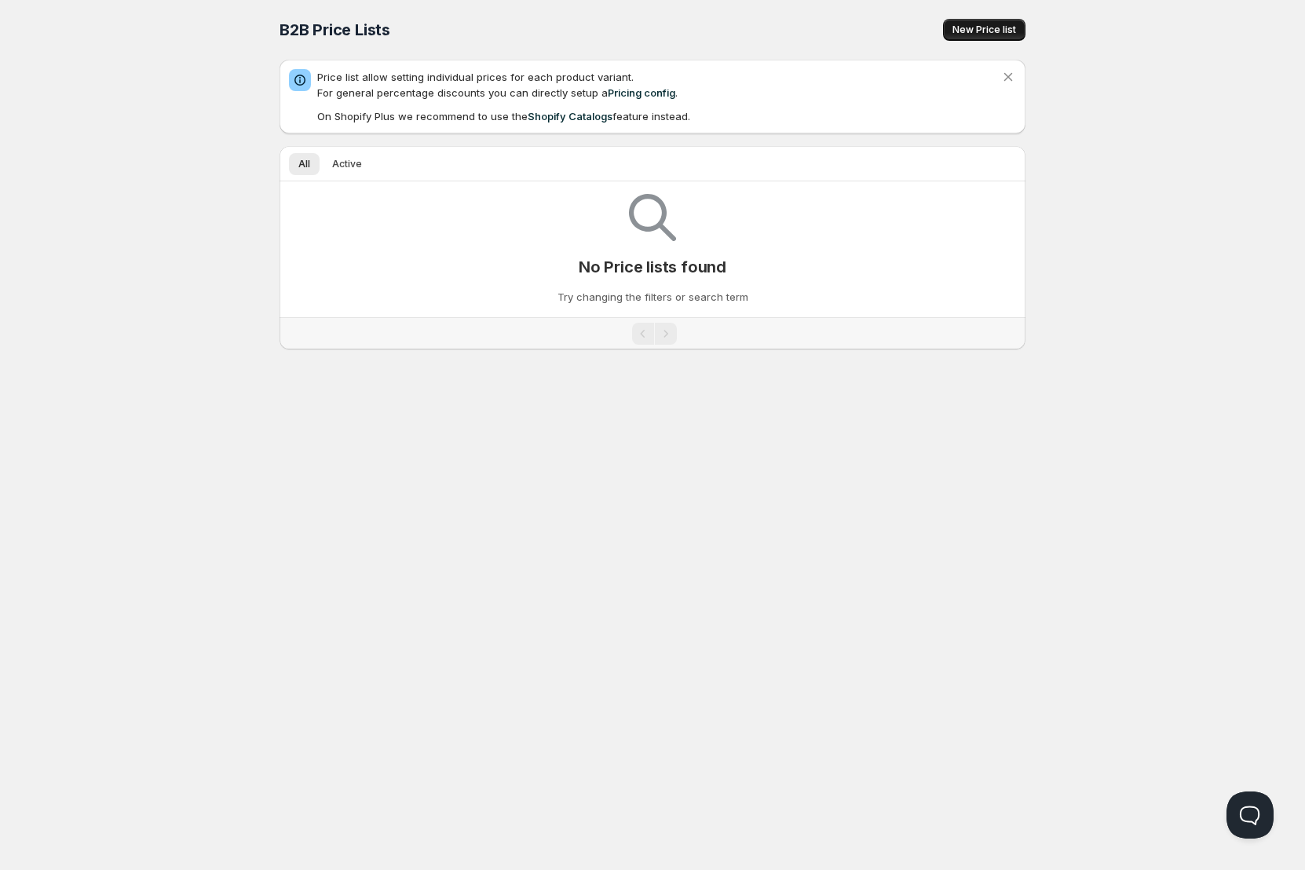
click at [973, 27] on span "New Price list" at bounding box center [984, 30] width 64 height 13
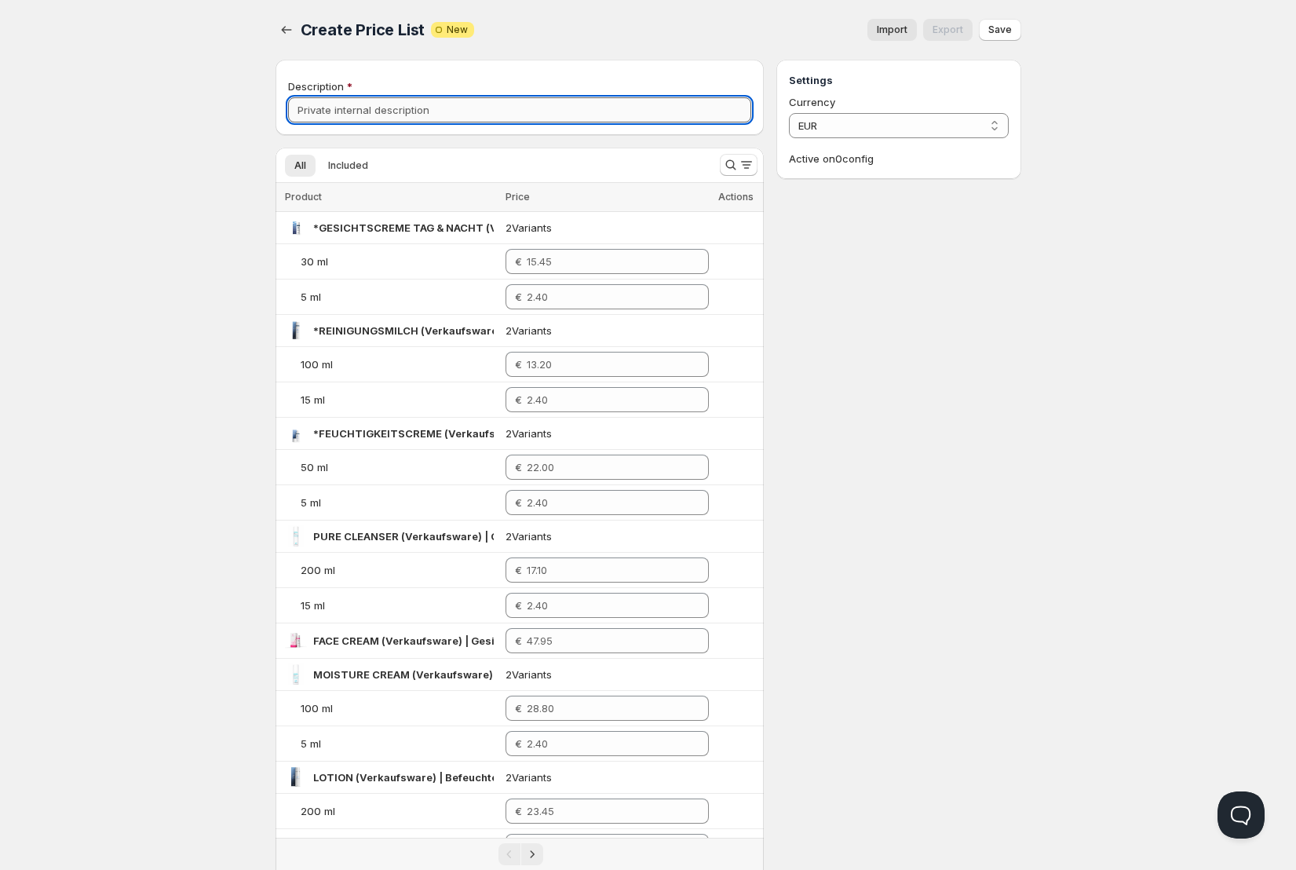
click at [430, 112] on input "Description" at bounding box center [520, 109] width 464 height 25
type input "HdM"
click at [216, 260] on div "Home Pricing Price lists Checkout Forms Submissions Settings Features Plans Cre…" at bounding box center [648, 839] width 1296 height 1679
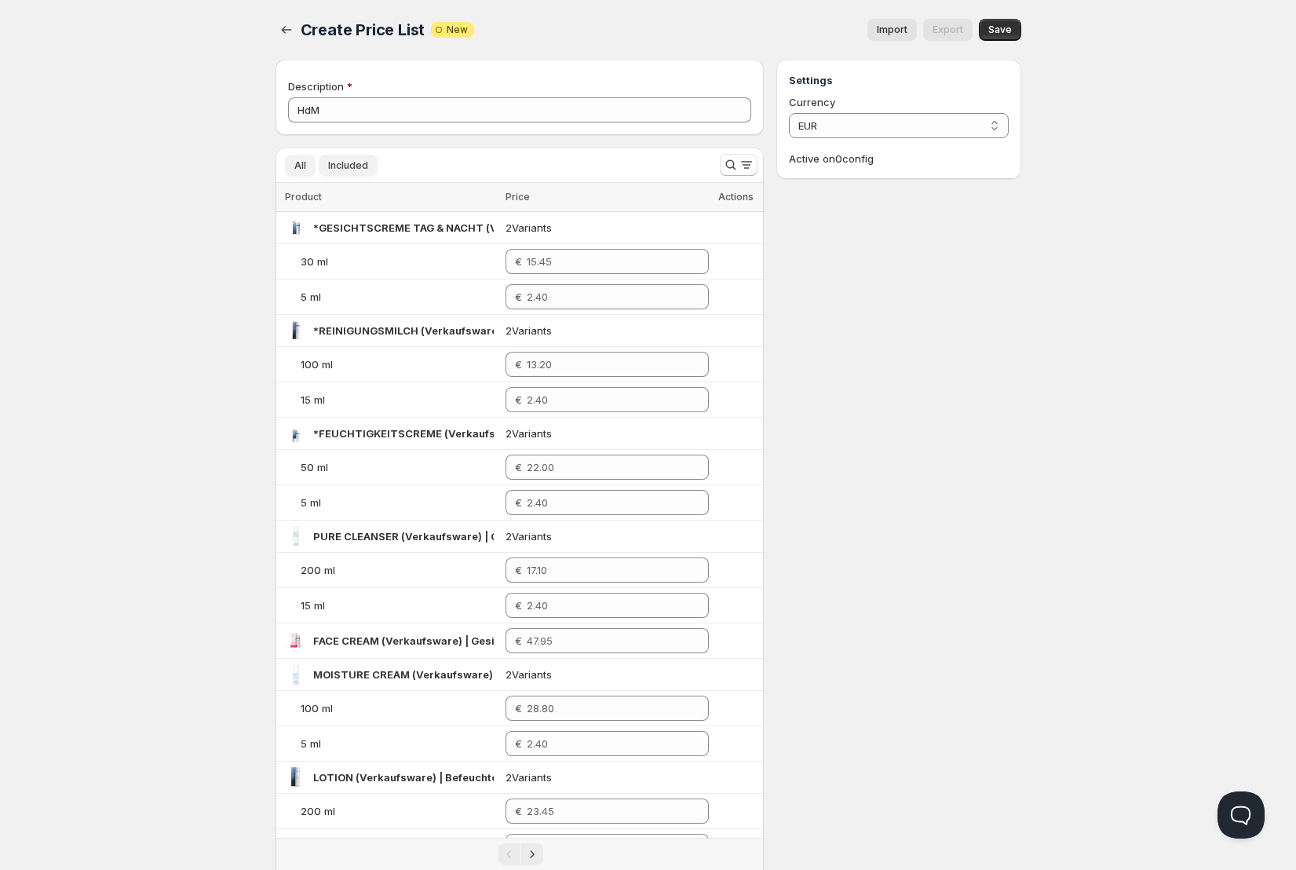
click at [342, 163] on span "Included" at bounding box center [348, 165] width 40 height 13
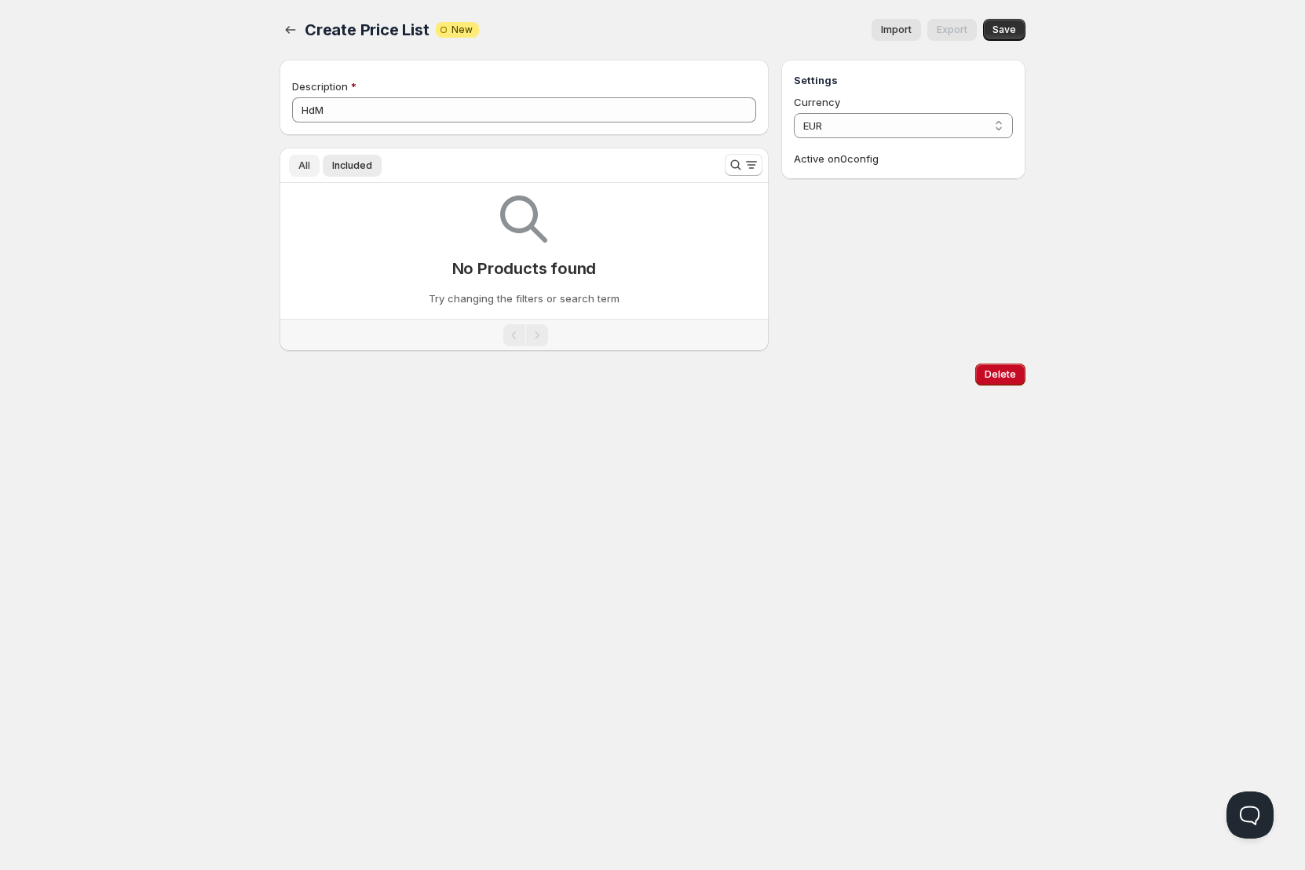
click at [301, 165] on span "All" at bounding box center [304, 165] width 12 height 13
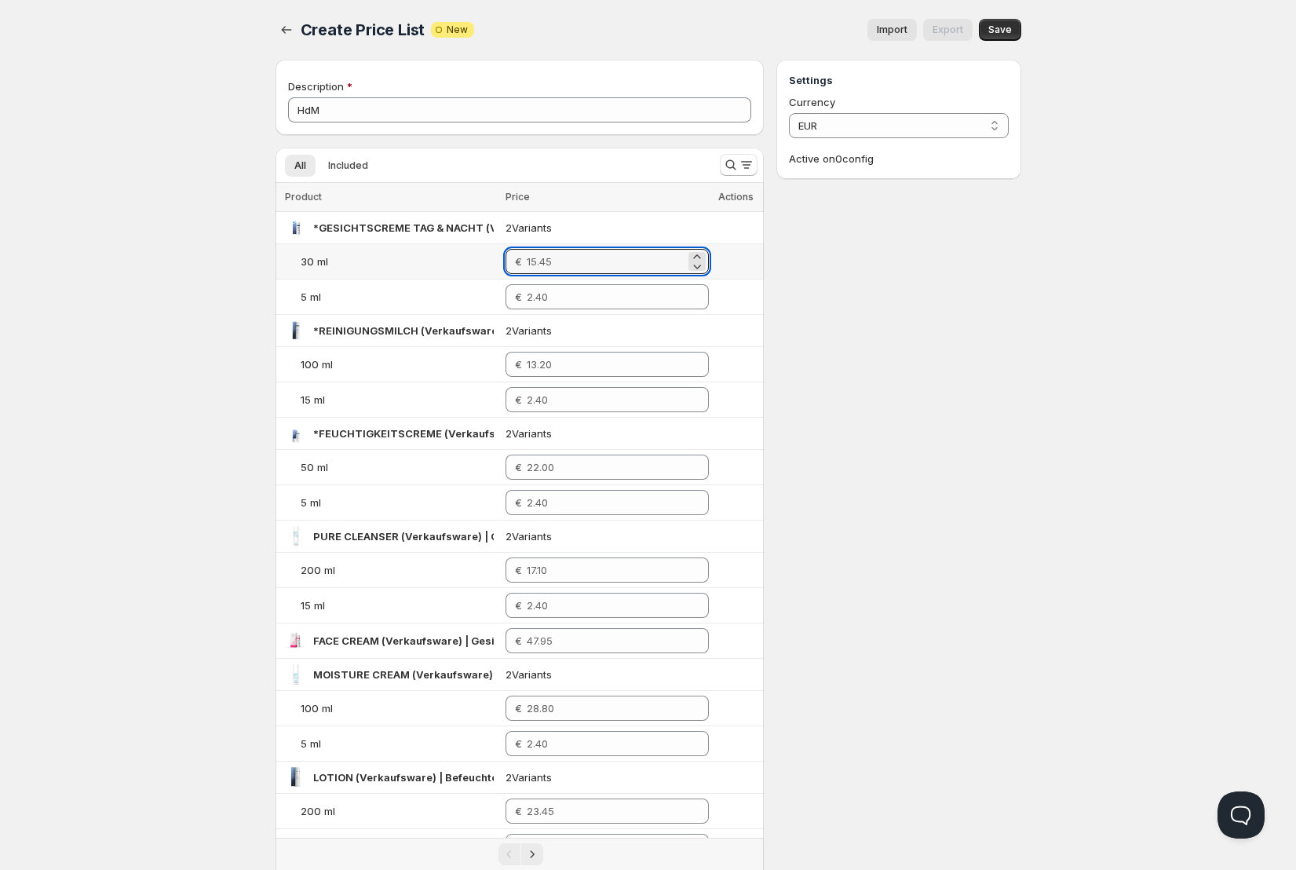
drag, startPoint x: 579, startPoint y: 262, endPoint x: 469, endPoint y: 253, distance: 111.1
click at [470, 252] on tr "30 ml €" at bounding box center [520, 261] width 489 height 35
drag, startPoint x: 570, startPoint y: 265, endPoint x: 509, endPoint y: 254, distance: 62.4
click at [510, 254] on tr "30 ml €" at bounding box center [520, 261] width 489 height 35
click at [698, 255] on icon at bounding box center [697, 257] width 16 height 16
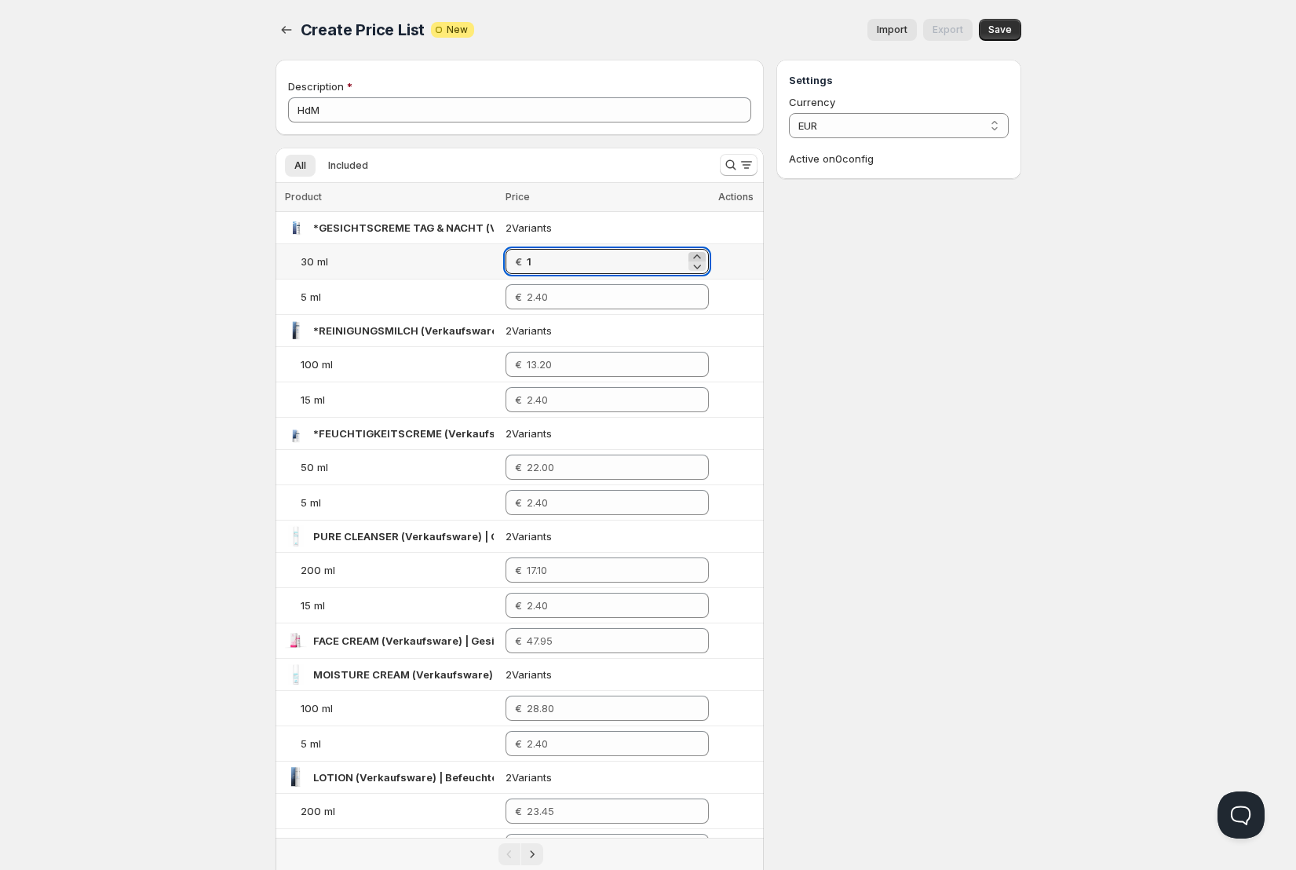
click at [698, 255] on icon at bounding box center [697, 257] width 16 height 16
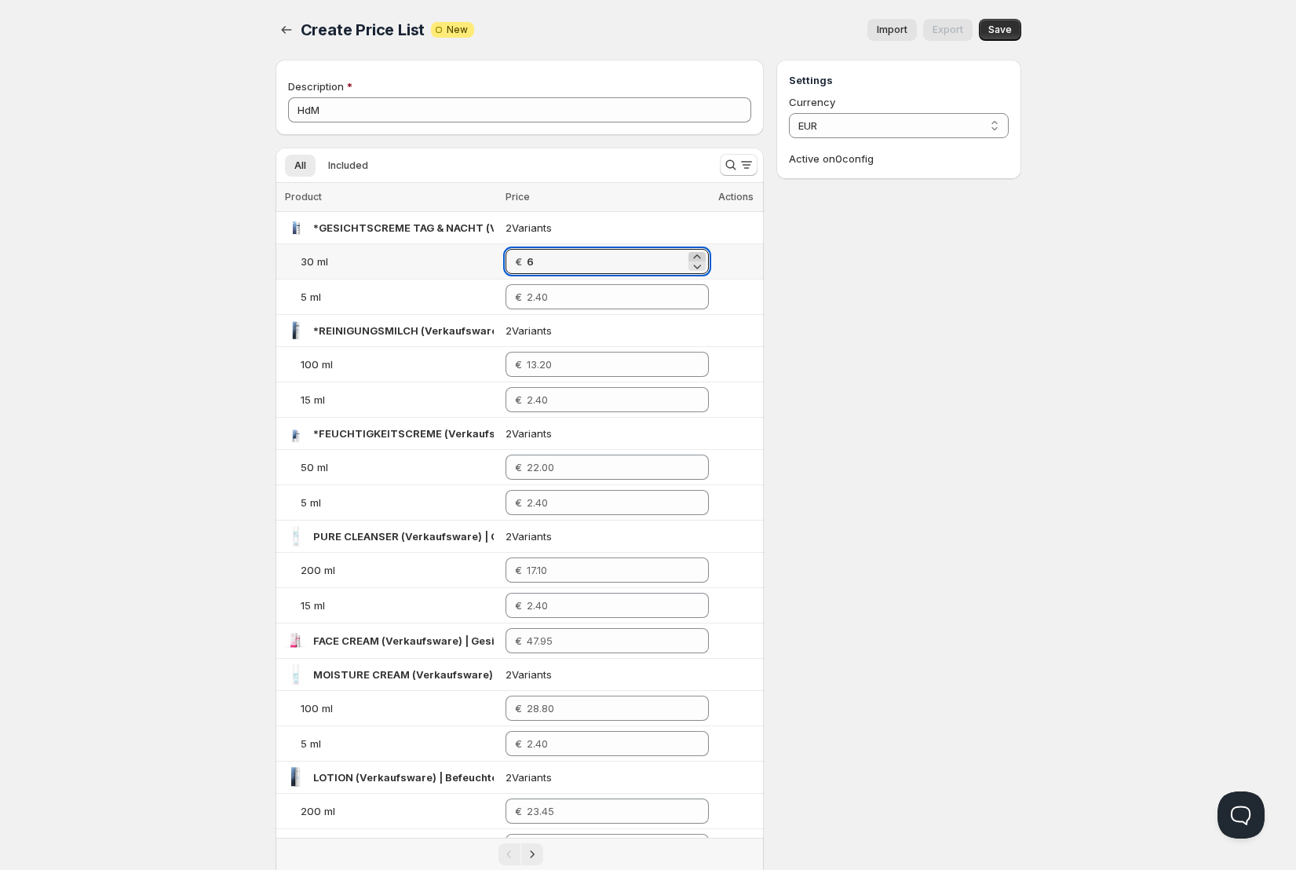
click at [698, 255] on icon at bounding box center [697, 257] width 16 height 16
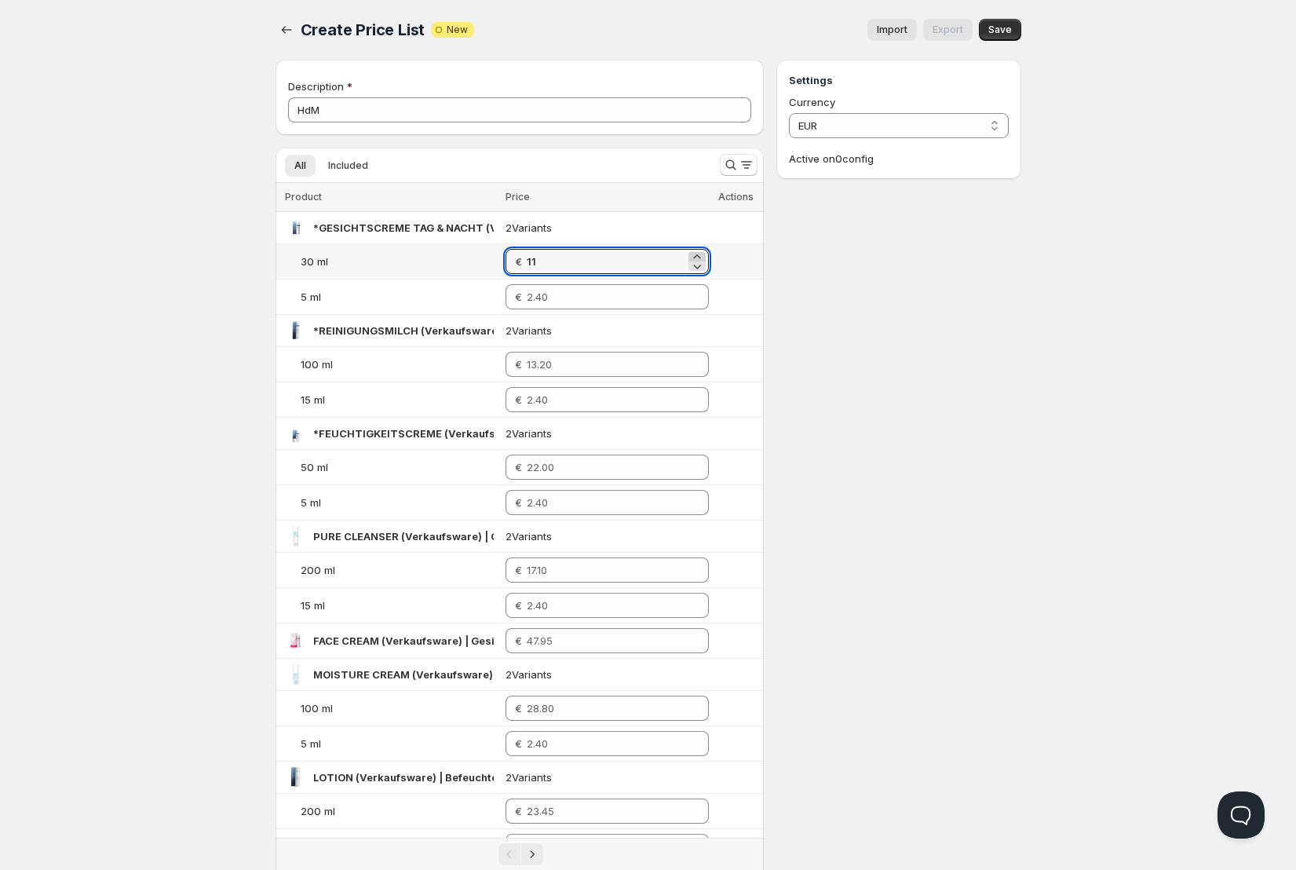
click at [698, 255] on icon at bounding box center [697, 257] width 16 height 16
type input "15"
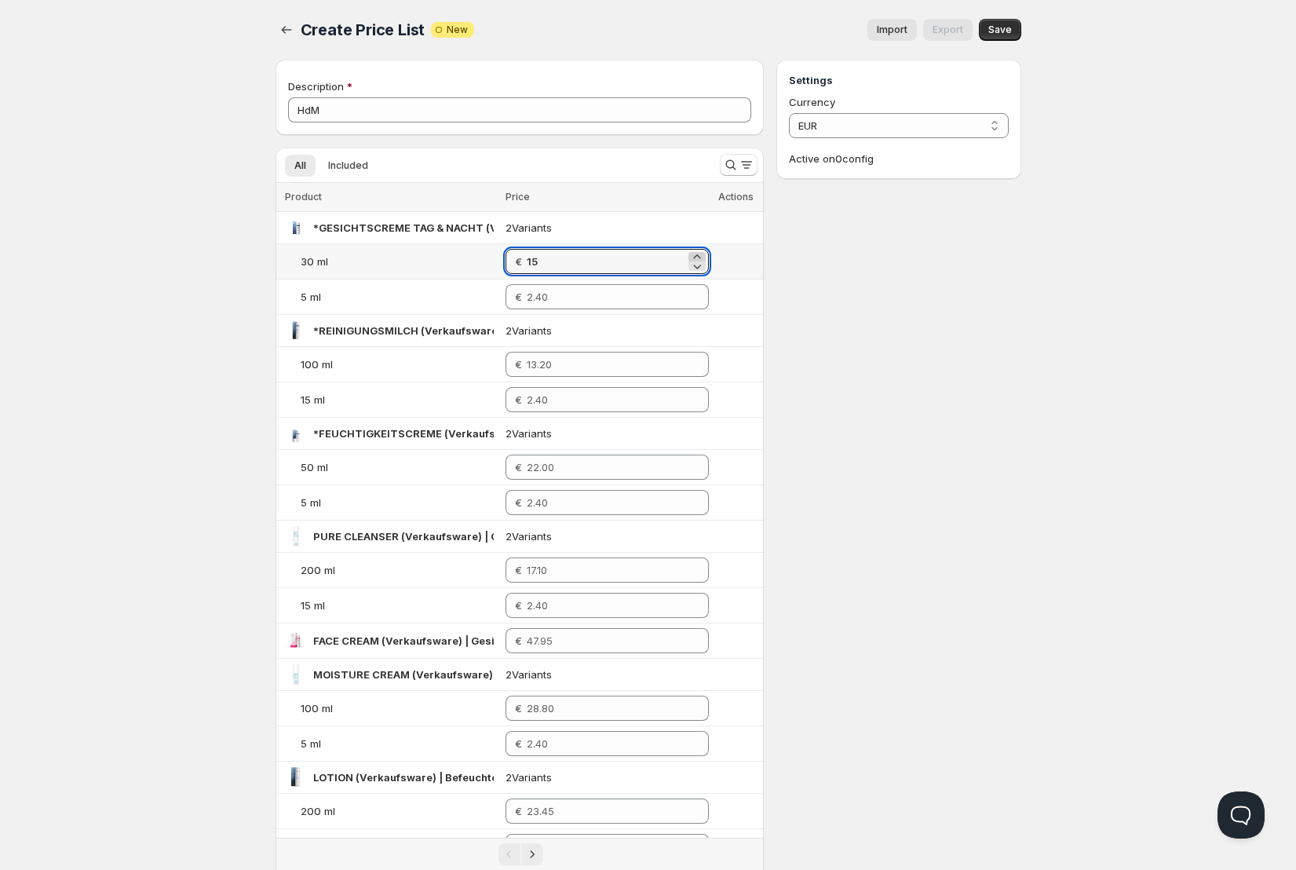
click at [698, 255] on icon at bounding box center [697, 257] width 16 height 16
click at [698, 255] on tbody "*GESICHTSCREME TAG & NACHT (Verkaufsware) | Regenerierende Hautpflege 2 Variant…" at bounding box center [520, 886] width 489 height 1349
click at [698, 255] on icon at bounding box center [697, 257] width 16 height 16
click at [699, 256] on icon at bounding box center [697, 257] width 16 height 16
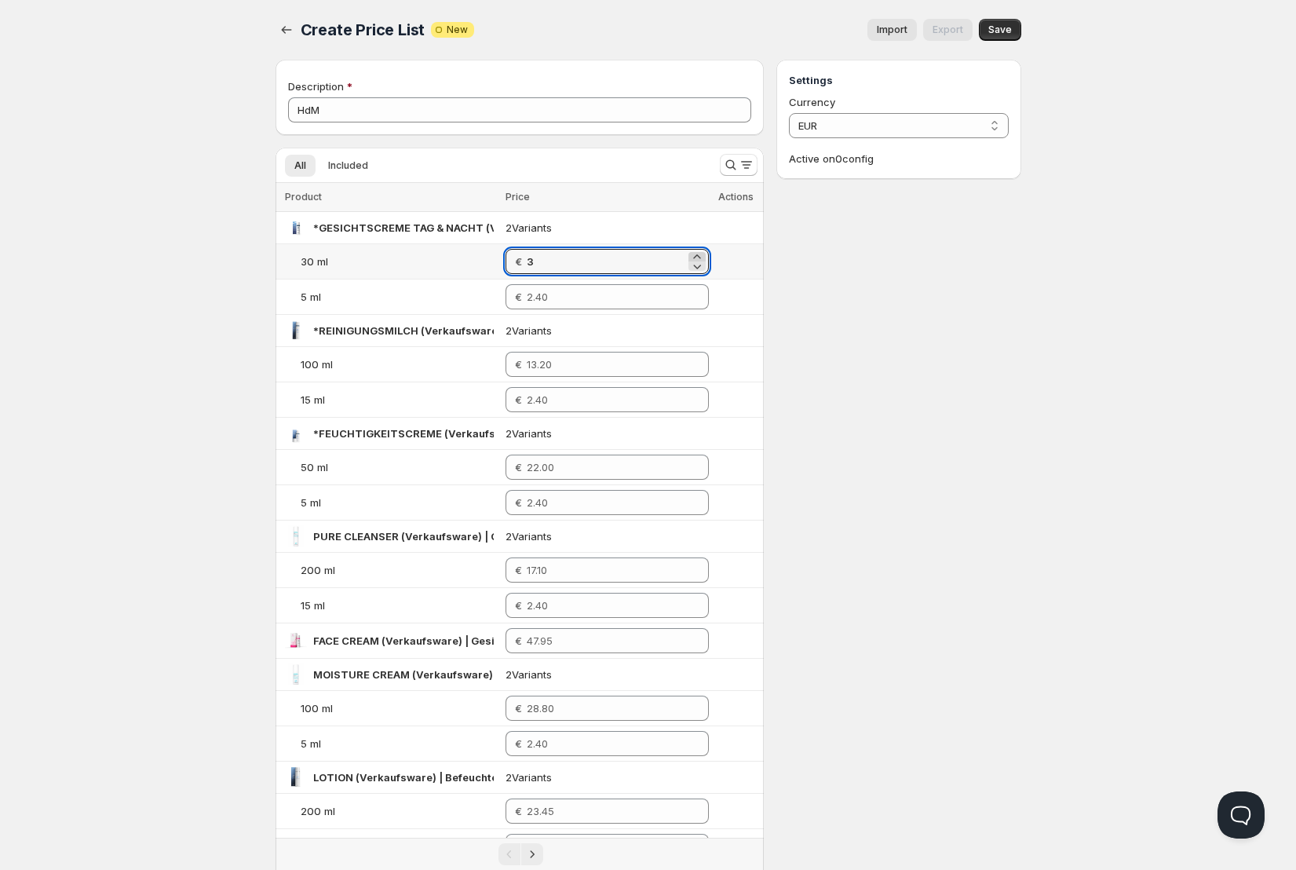
click at [699, 256] on icon at bounding box center [697, 257] width 16 height 16
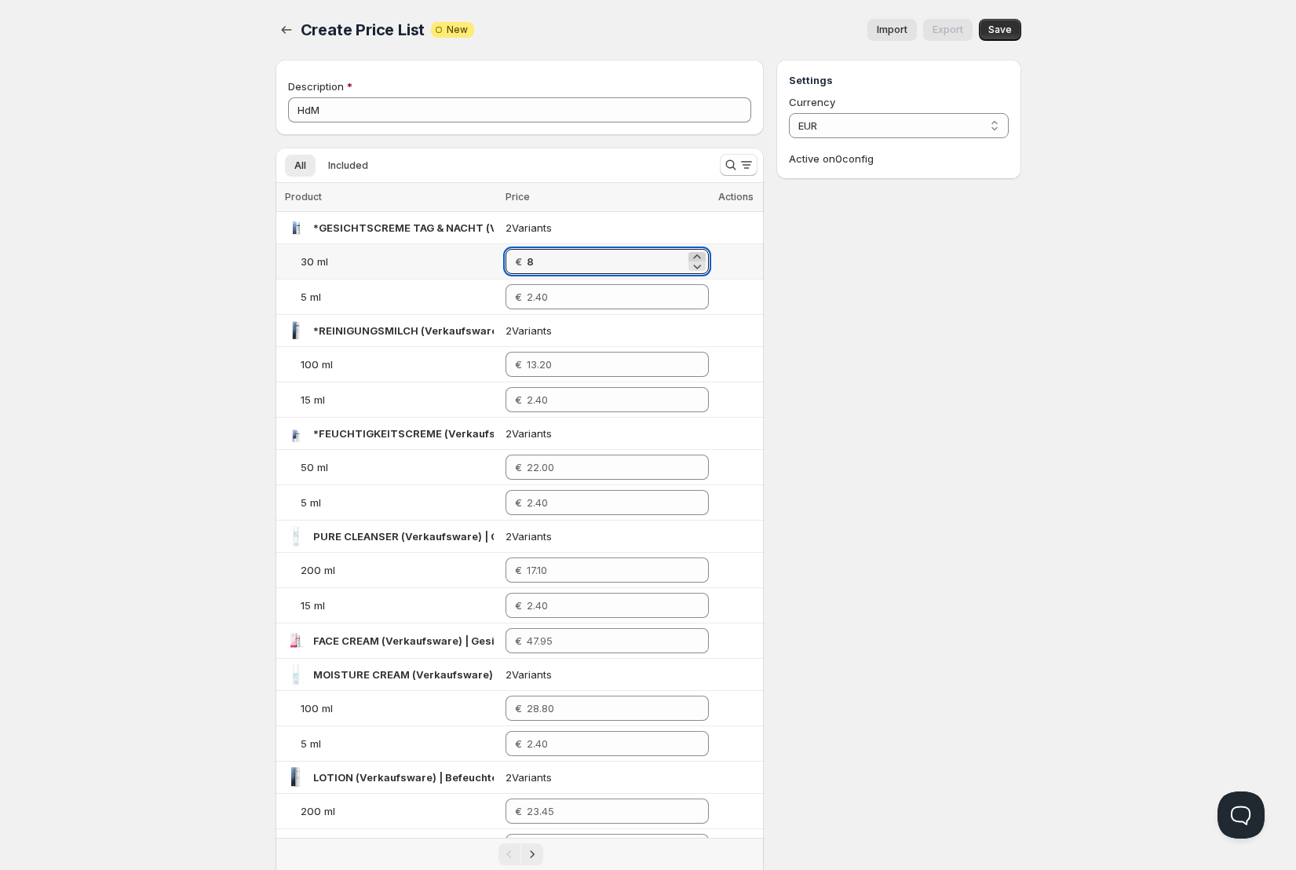
click at [699, 256] on icon at bounding box center [697, 257] width 16 height 16
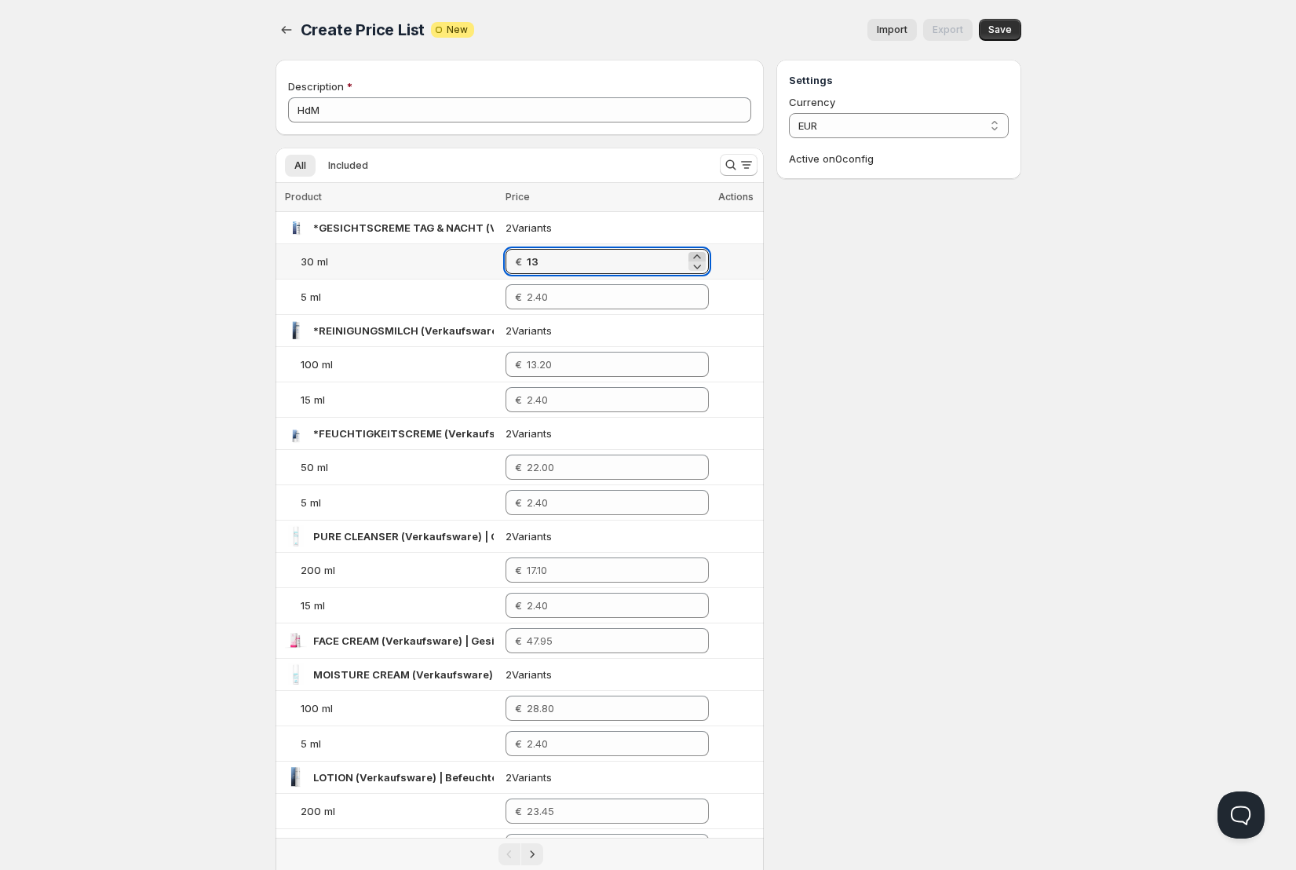
click at [699, 256] on icon at bounding box center [697, 257] width 16 height 16
type input "16"
click at [699, 256] on tbody "*GESICHTSCREME TAG & NACHT (Verkaufsware) | Regenerierende Hautpflege 2 Variant…" at bounding box center [520, 886] width 489 height 1349
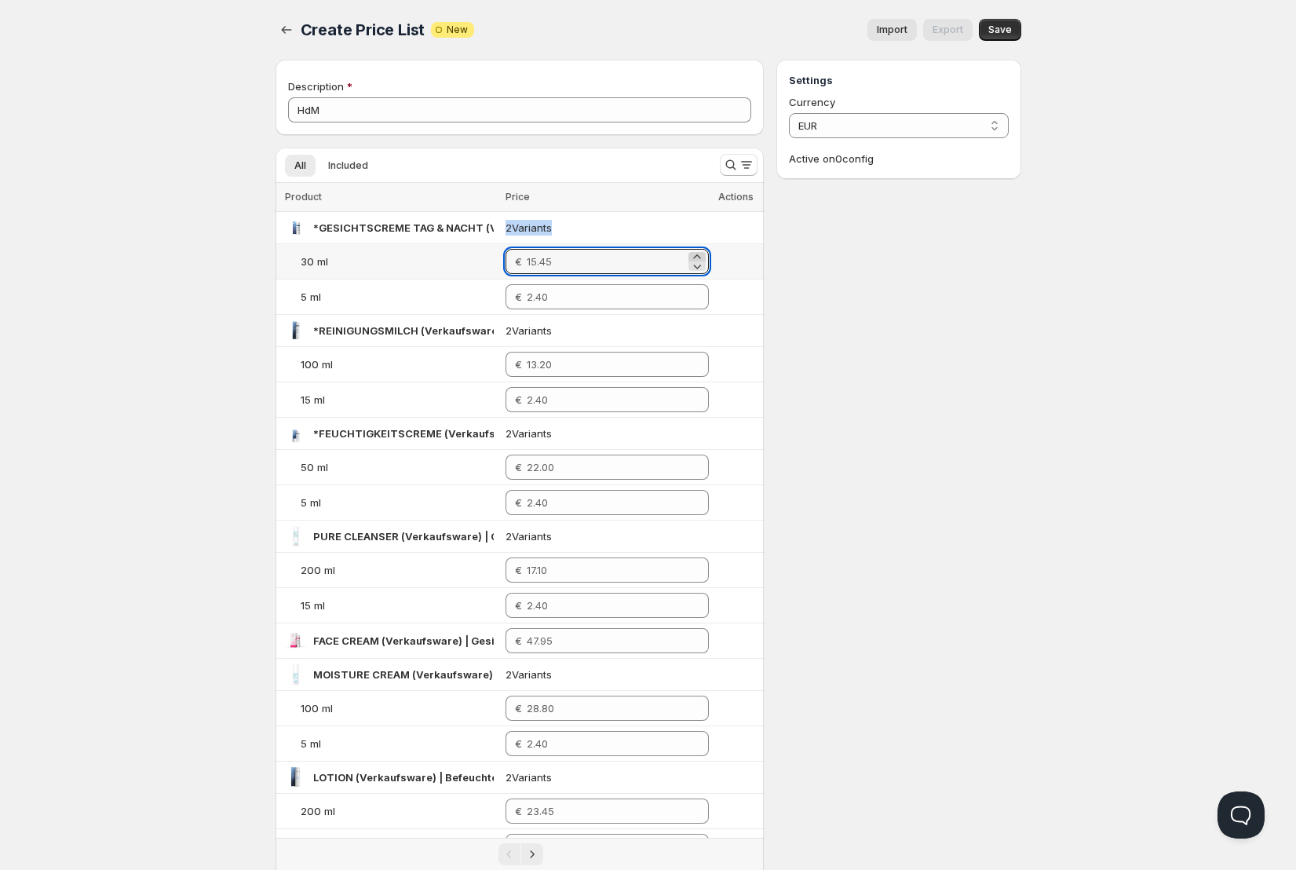
click at [699, 256] on icon at bounding box center [697, 257] width 16 height 16
type input "1"
click at [674, 263] on input "1" at bounding box center [606, 261] width 159 height 25
click at [667, 263] on input "1" at bounding box center [606, 261] width 159 height 25
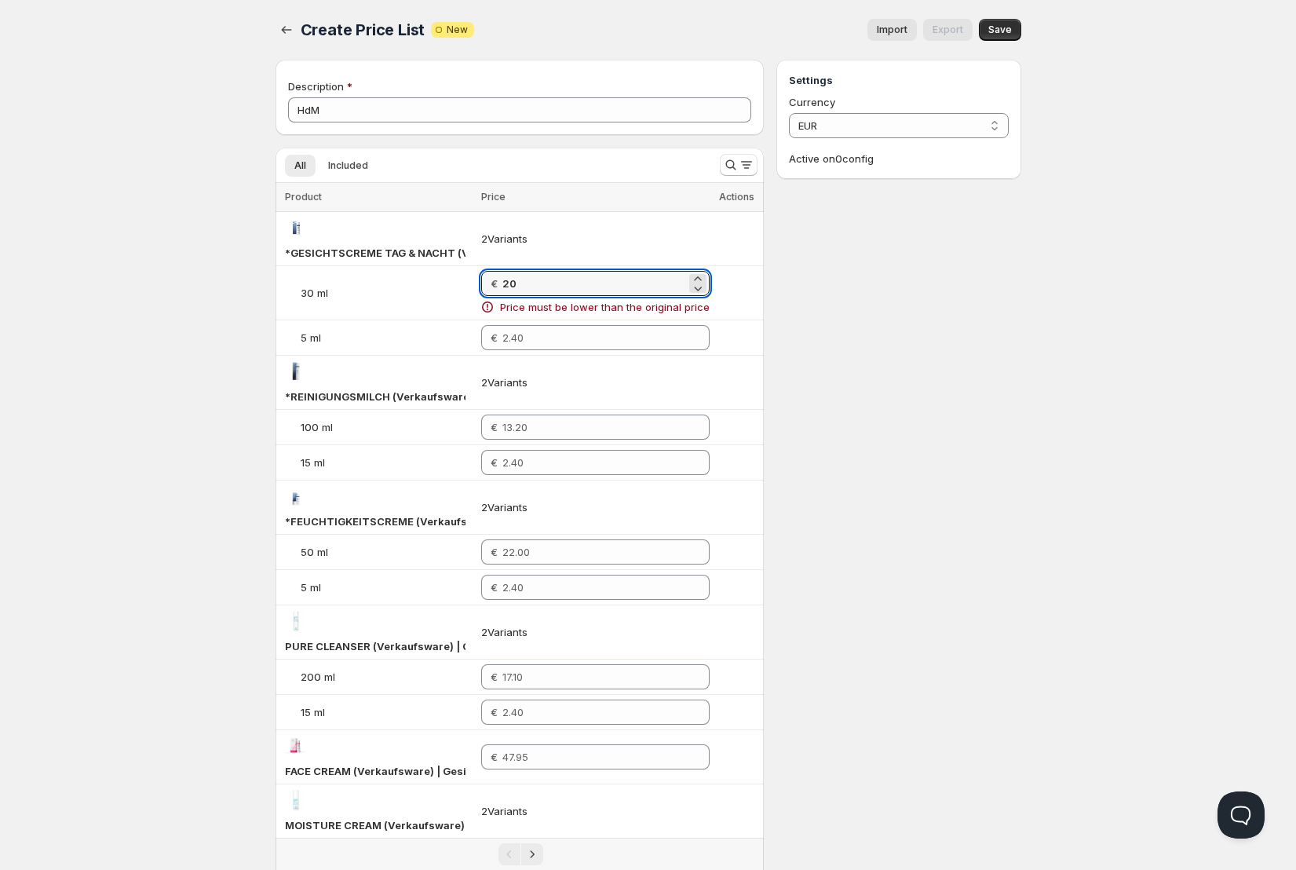
type input "20"
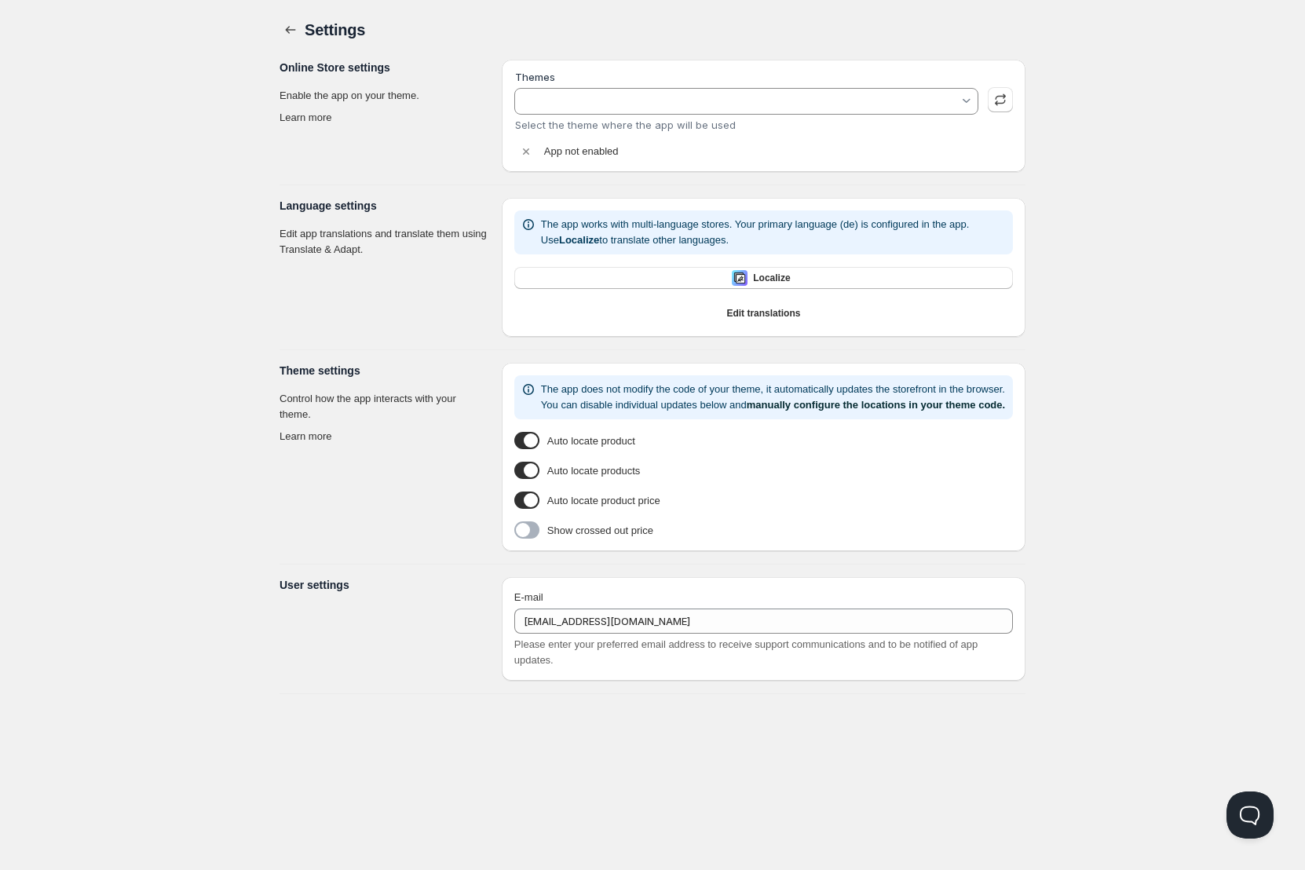
type input "Aktueller Shop | Dawn"
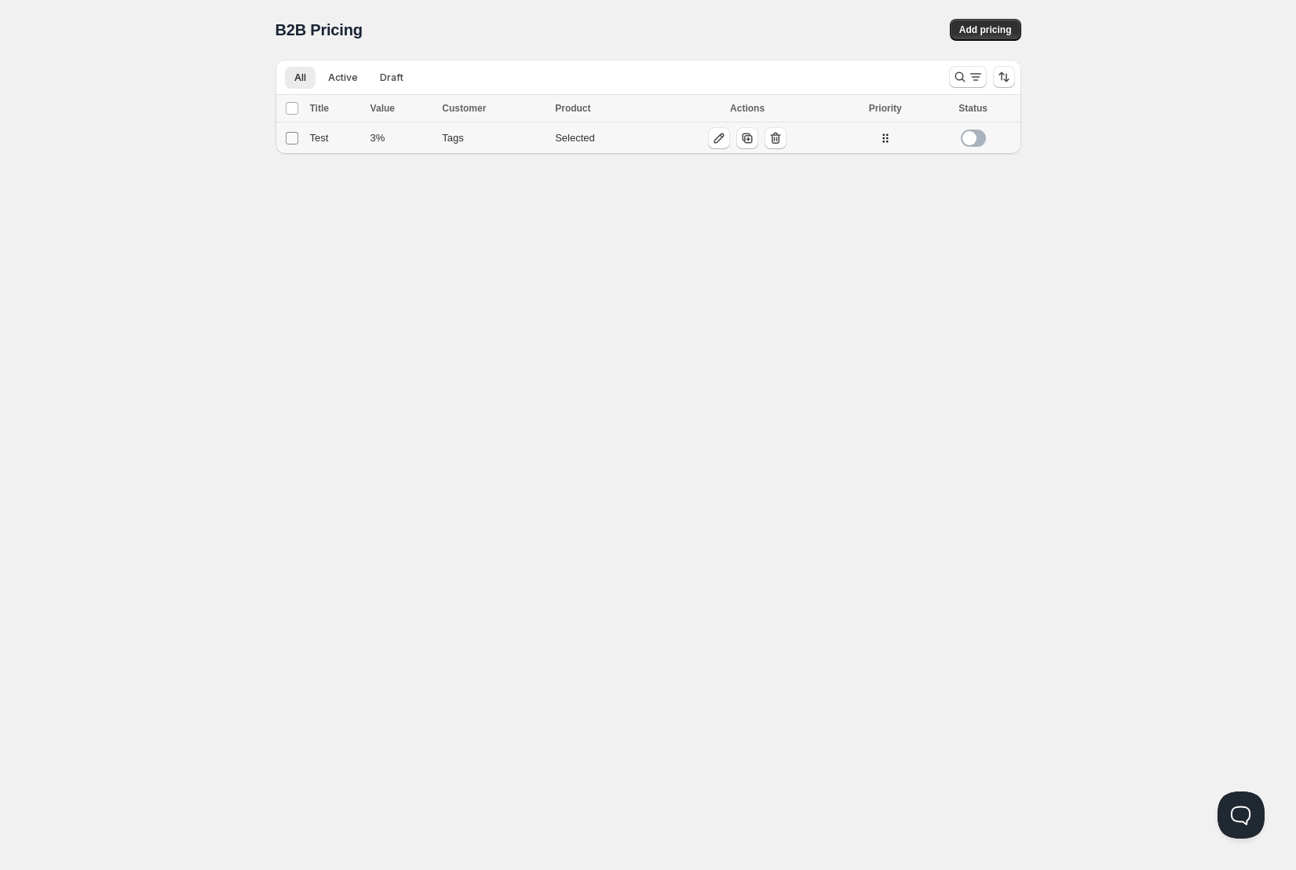
click at [293, 137] on input "Select config" at bounding box center [292, 138] width 13 height 13
checkbox input "true"
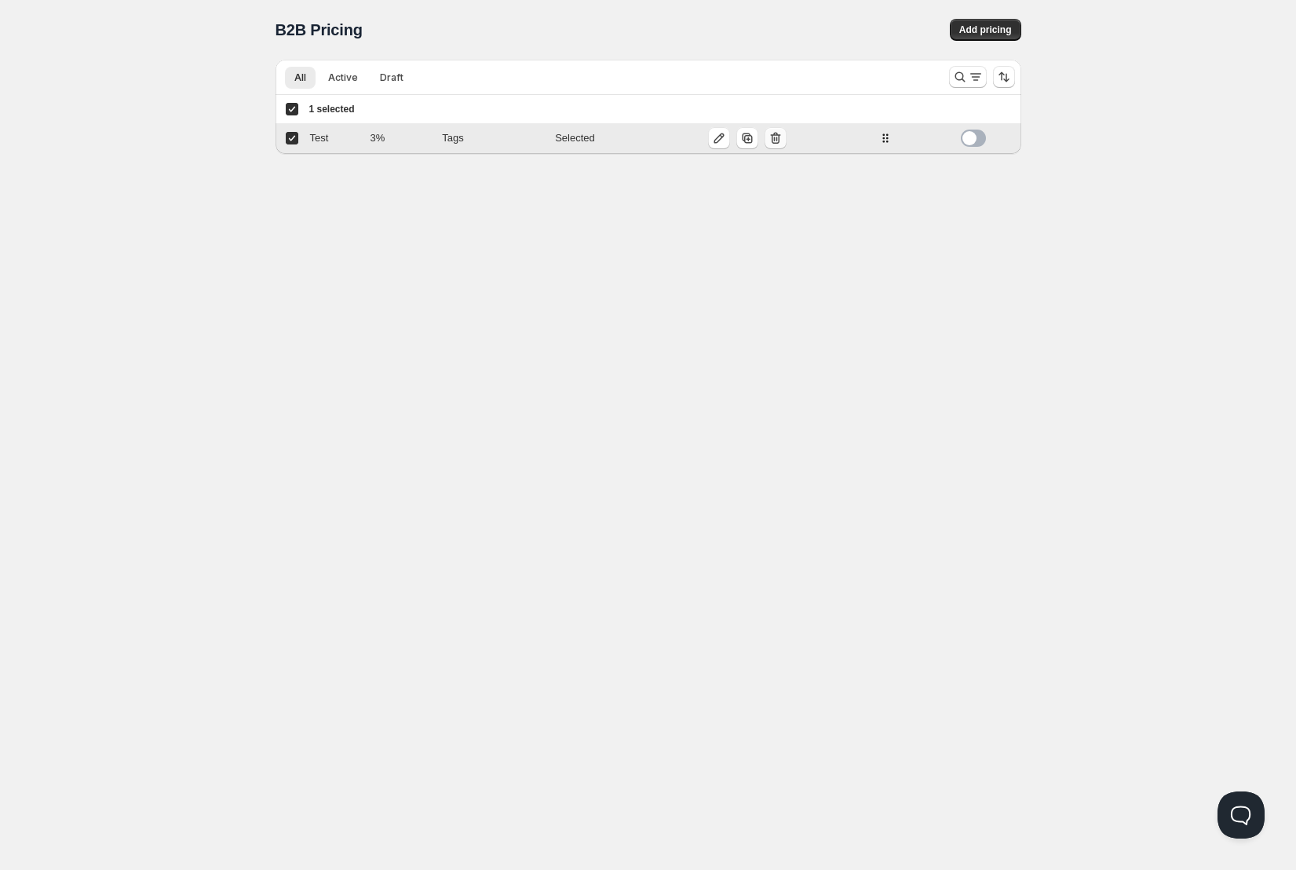
click at [776, 141] on icon "button" at bounding box center [775, 139] width 2 height 5
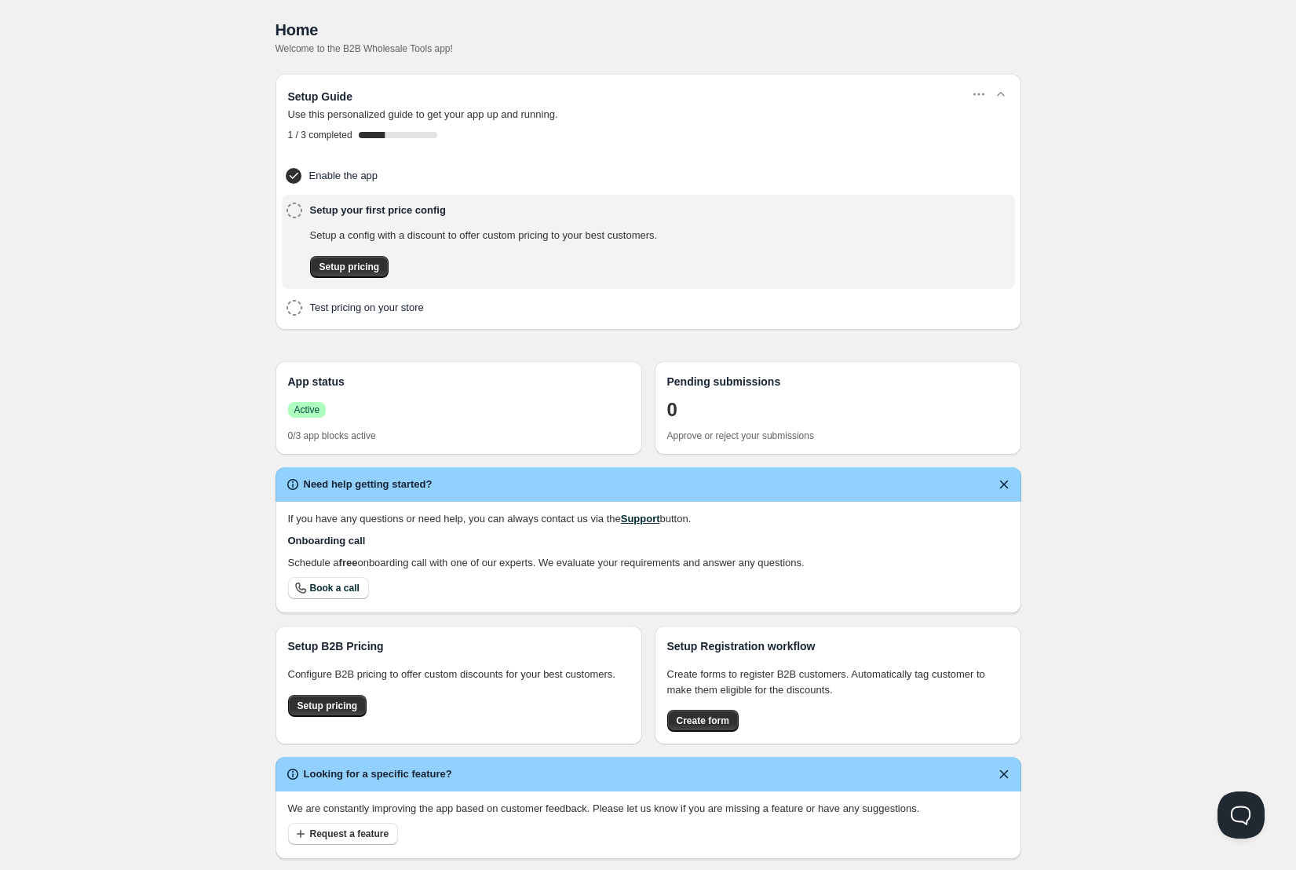
click at [307, 407] on span "Active" at bounding box center [307, 409] width 26 height 13
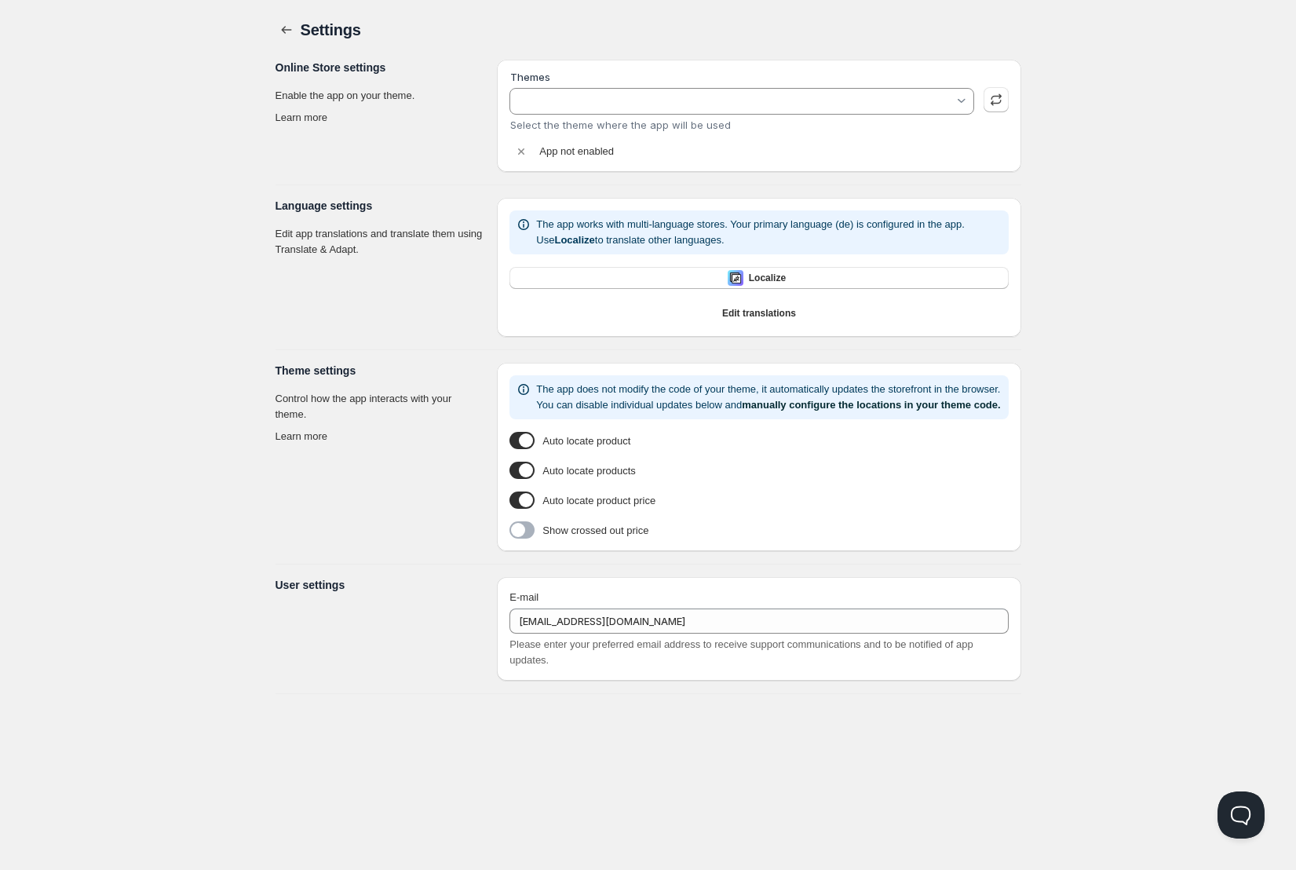
type input "Aktueller Shop | Dawn"
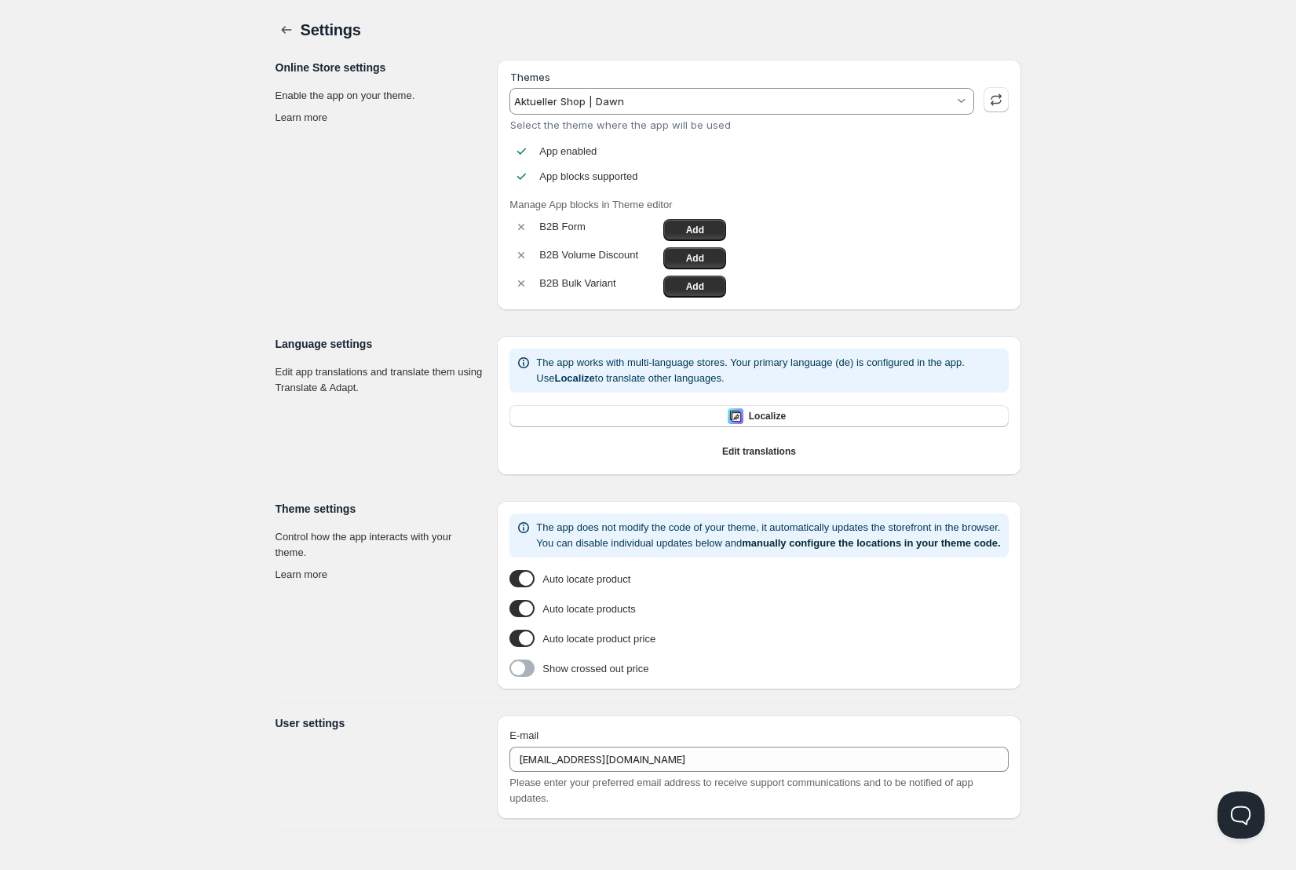
scroll to position [20, 0]
